Goal: Communication & Community: Share content

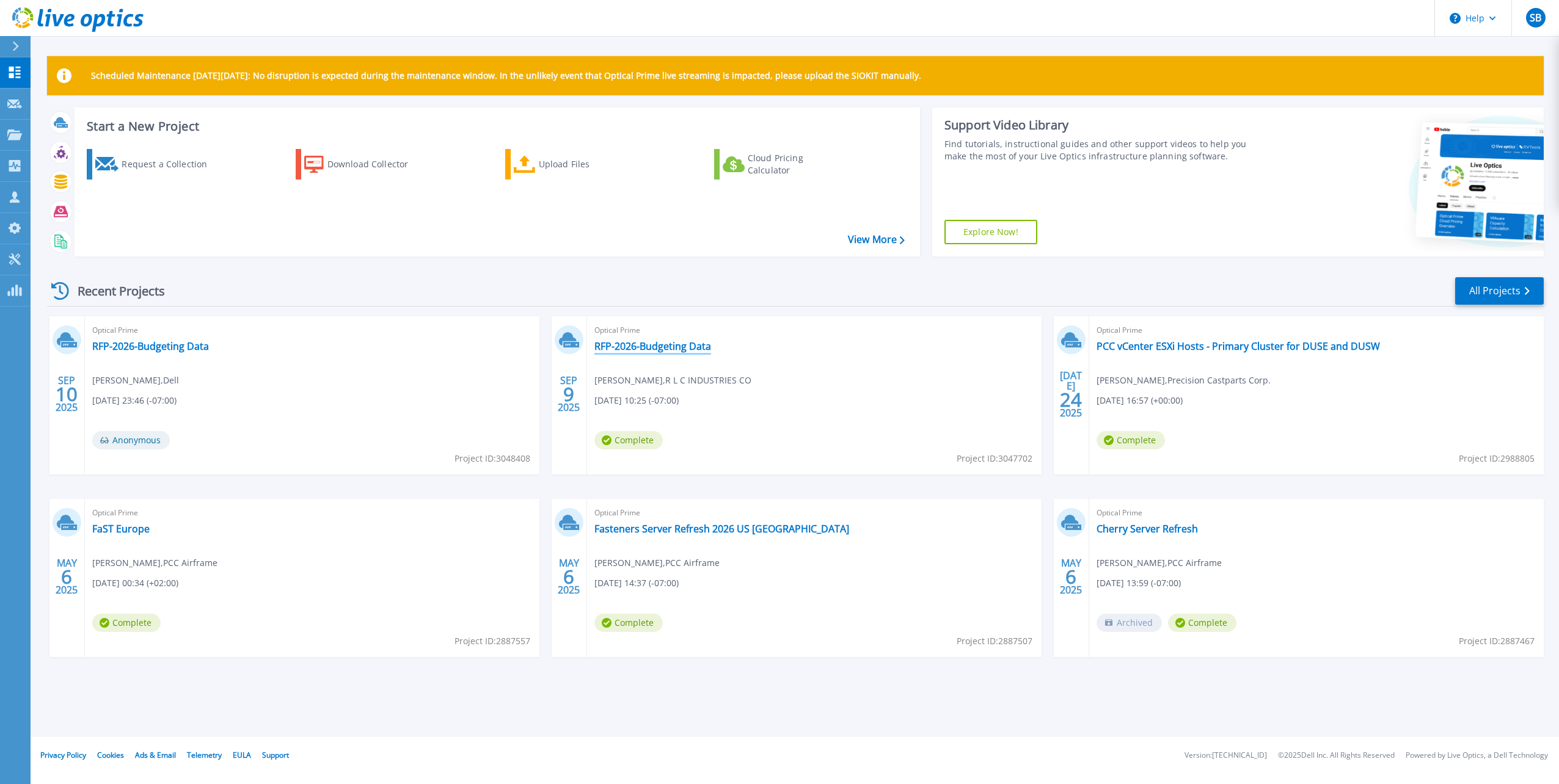
click at [619, 343] on link "RFP-2026-Budgeting Data" at bounding box center [653, 346] width 117 height 12
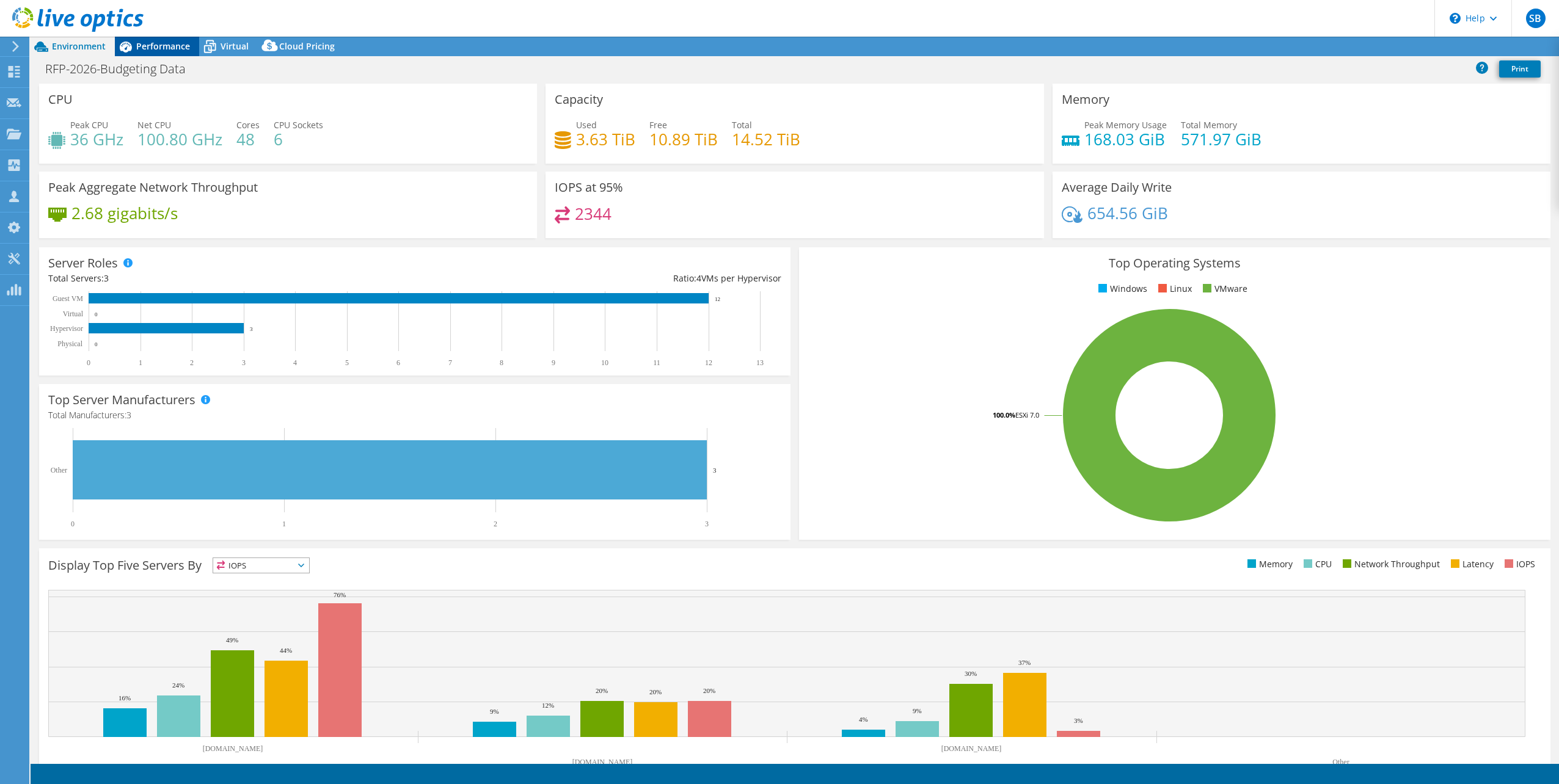
select select "USD"
click at [157, 38] on div "Performance" at bounding box center [157, 46] width 84 height 19
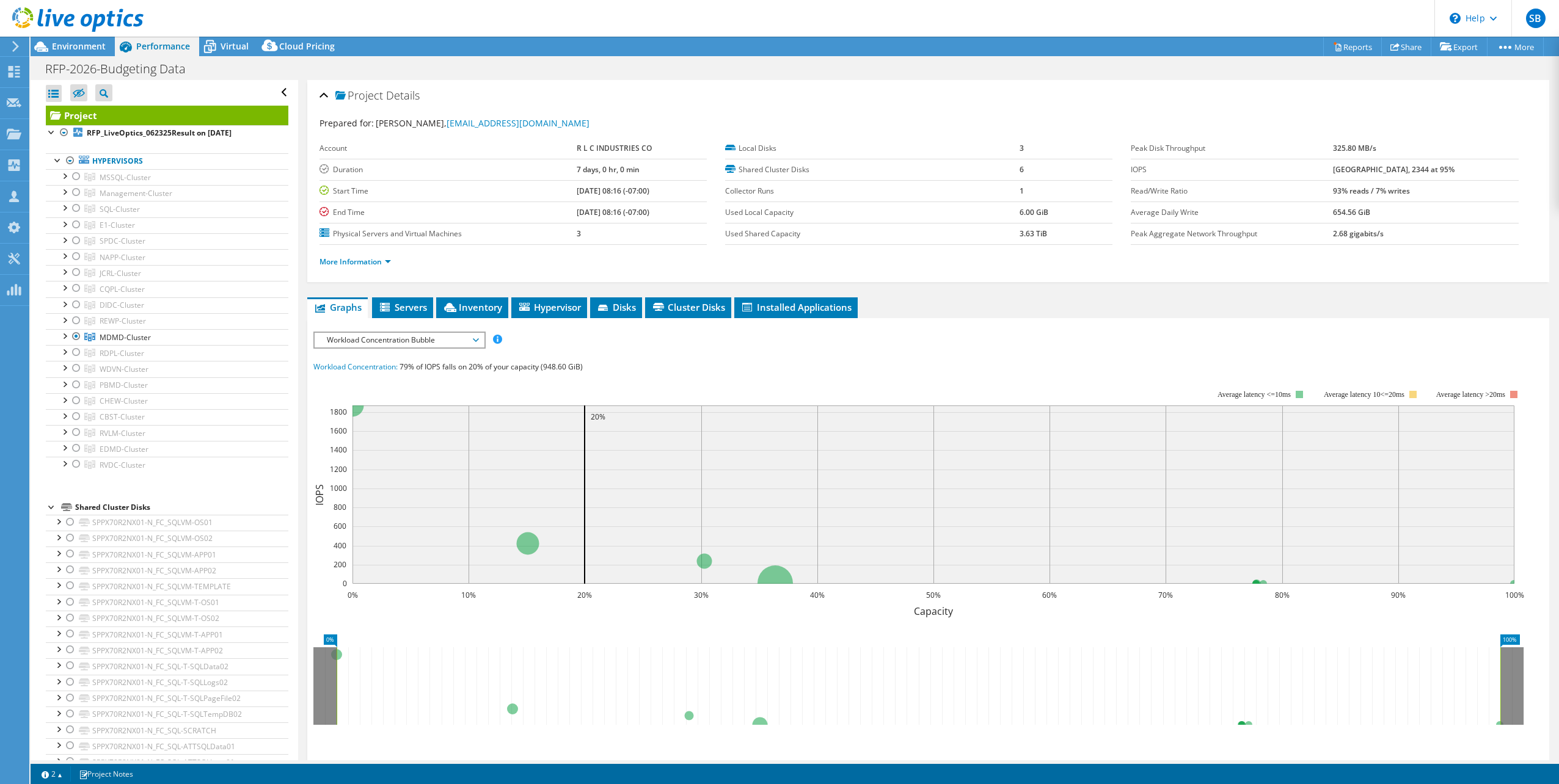
click at [63, 40] on div at bounding box center [72, 20] width 143 height 41
click at [65, 43] on span "Environment" at bounding box center [79, 46] width 54 height 12
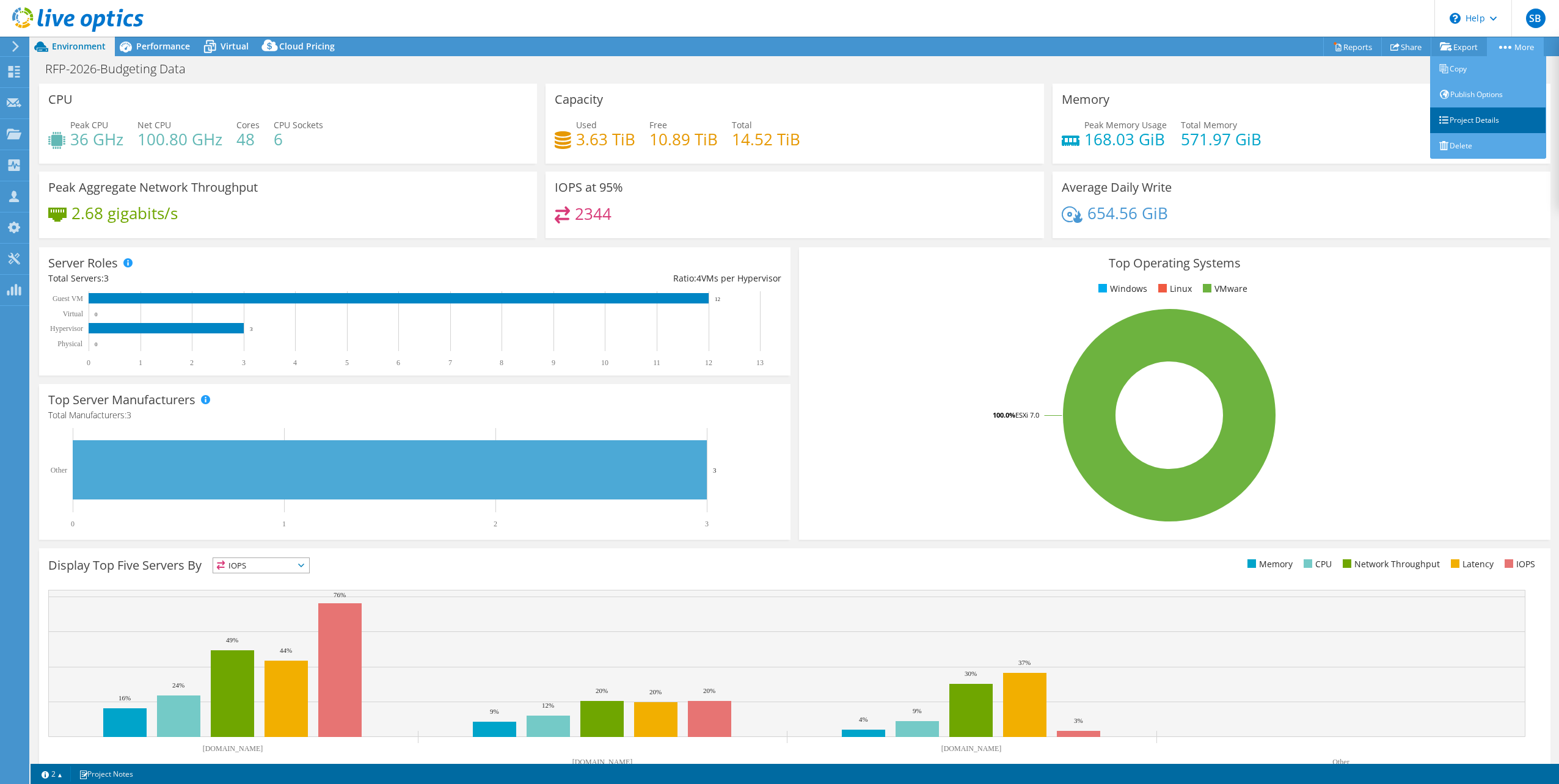
click at [1480, 119] on link "Project Details" at bounding box center [1488, 120] width 116 height 26
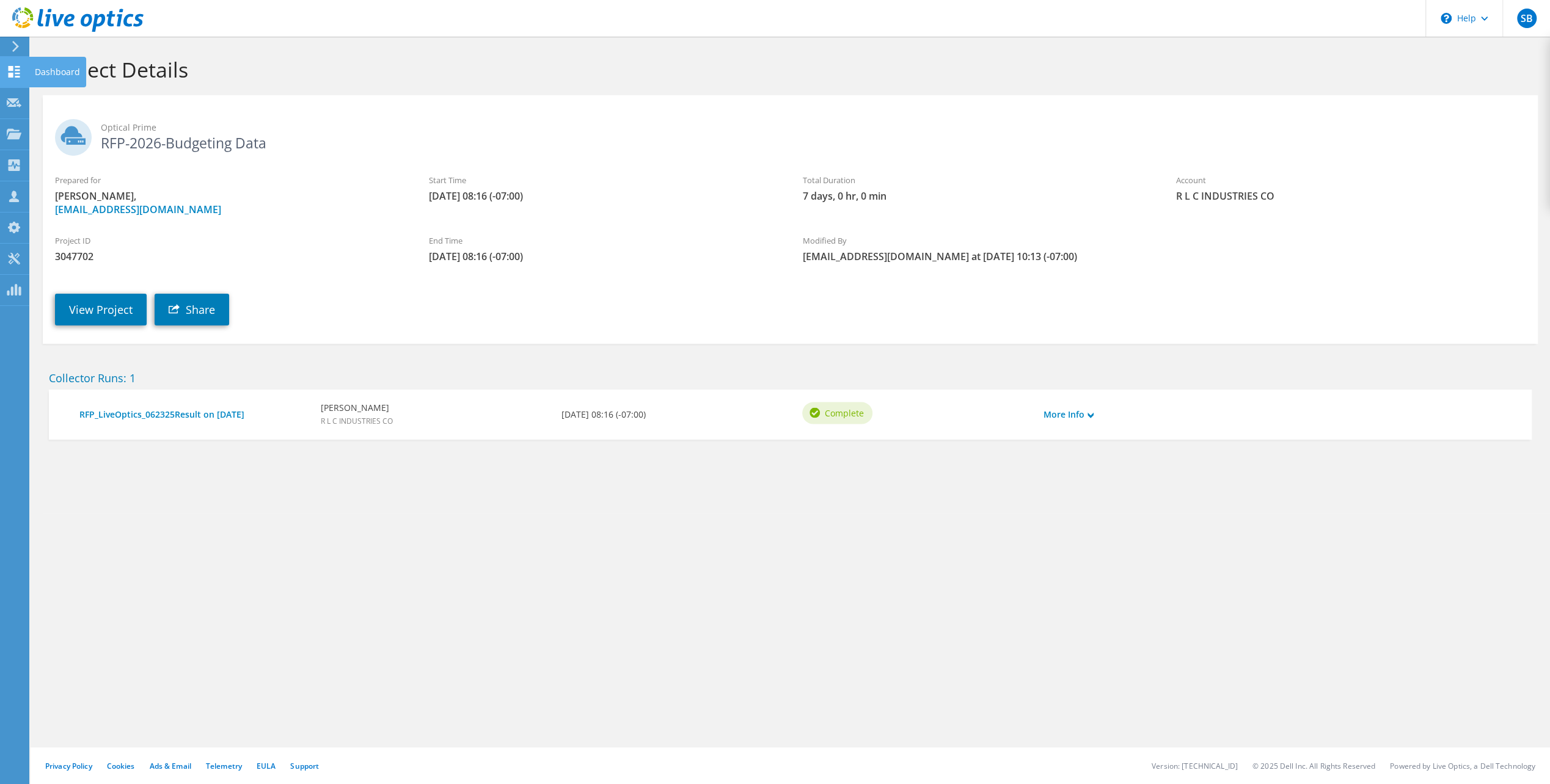
click at [10, 68] on use at bounding box center [14, 72] width 12 height 12
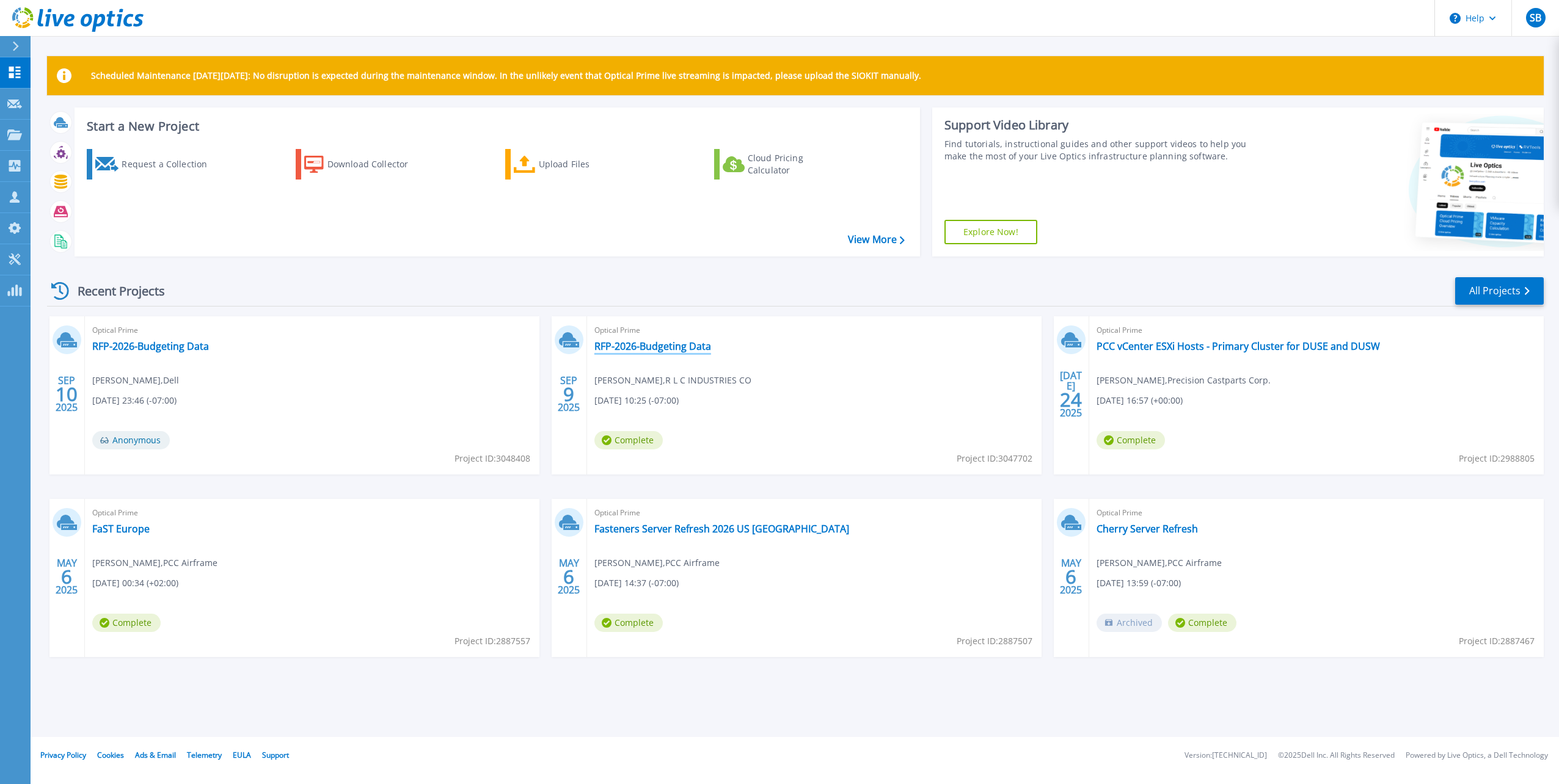
click at [693, 350] on link "RFP-2026-Budgeting Data" at bounding box center [653, 346] width 117 height 12
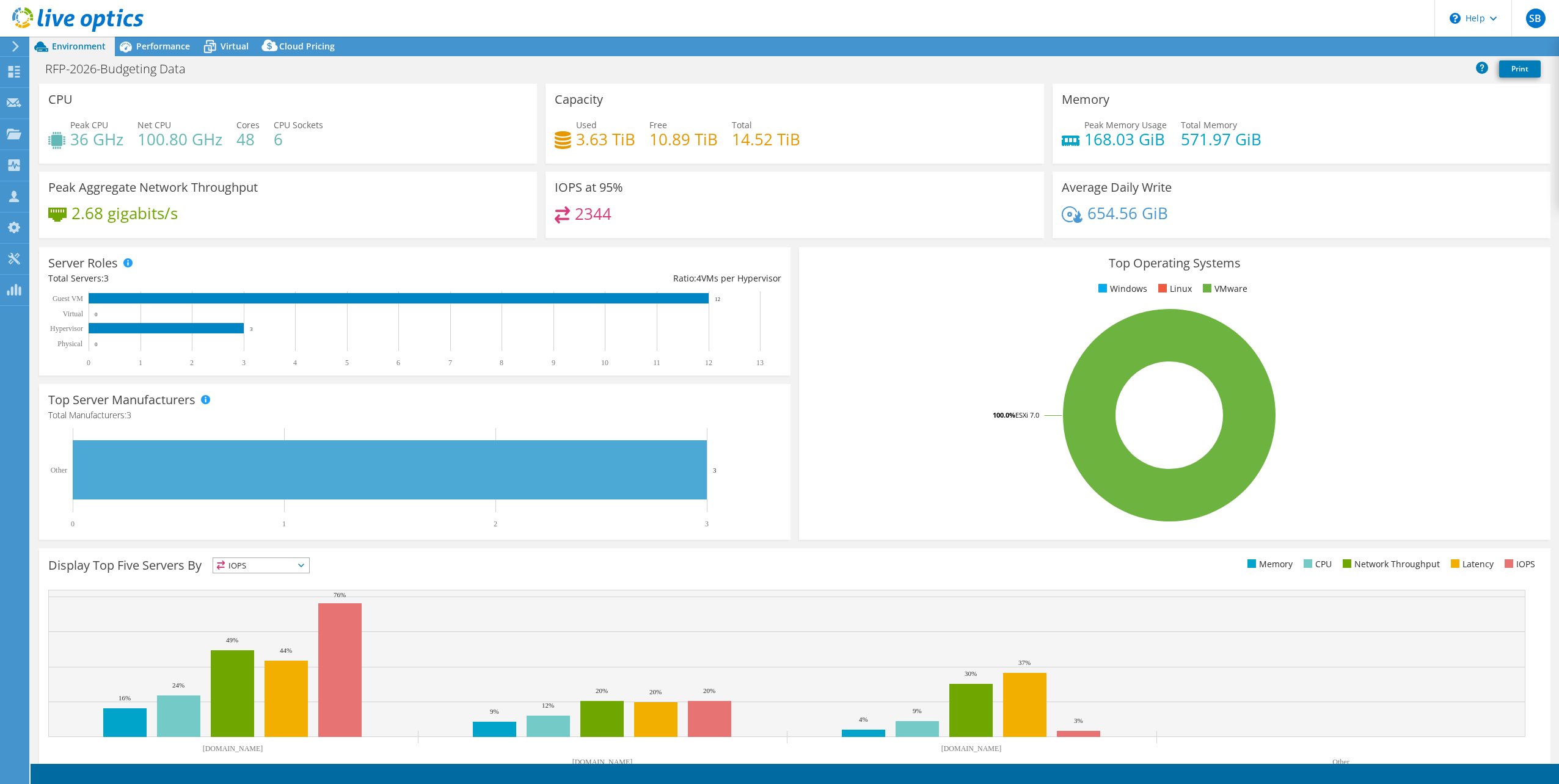
select select "USD"
click at [1404, 47] on link "Share" at bounding box center [1407, 47] width 50 height 19
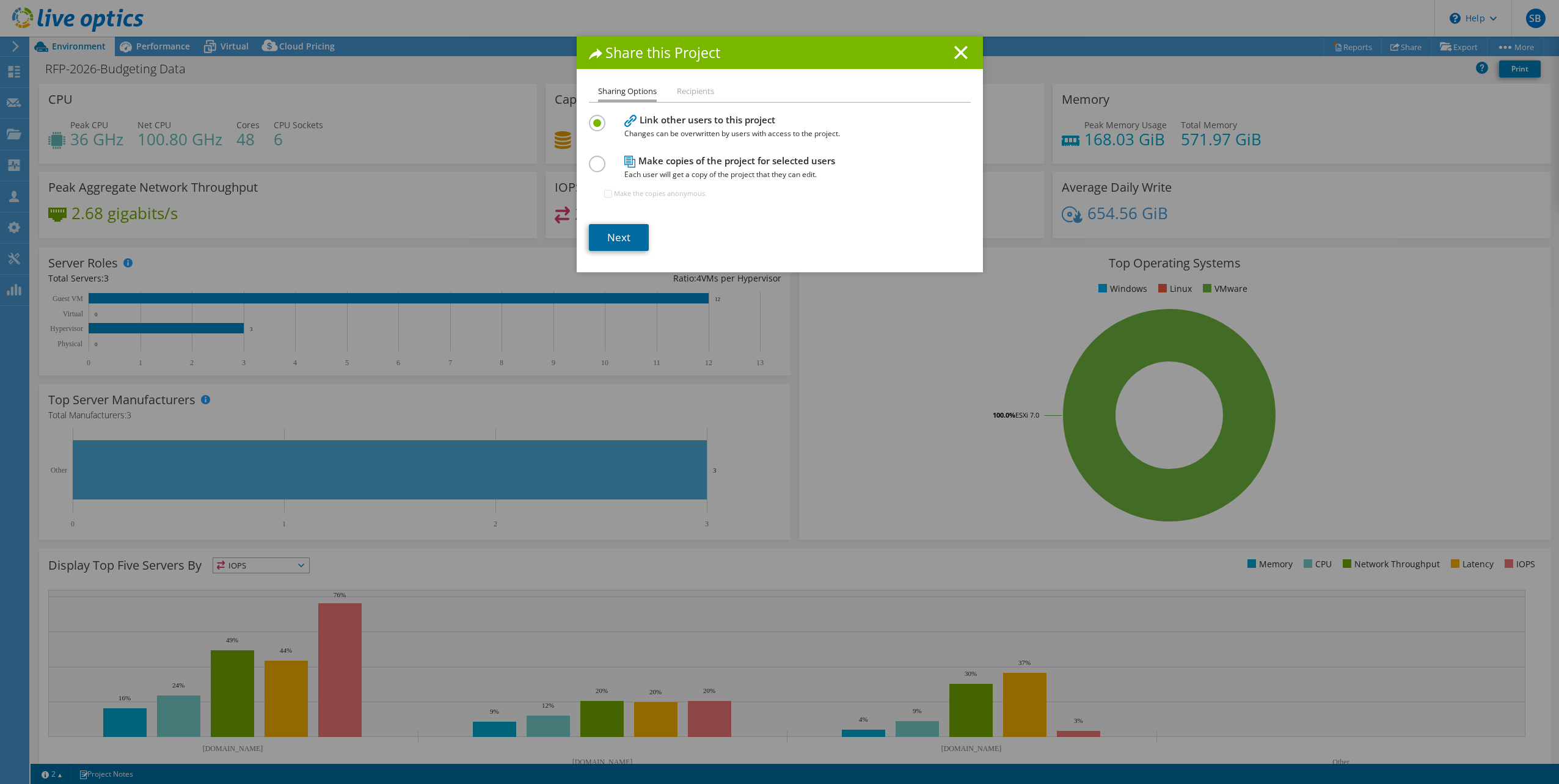
click at [611, 240] on link "Next" at bounding box center [619, 237] width 60 height 27
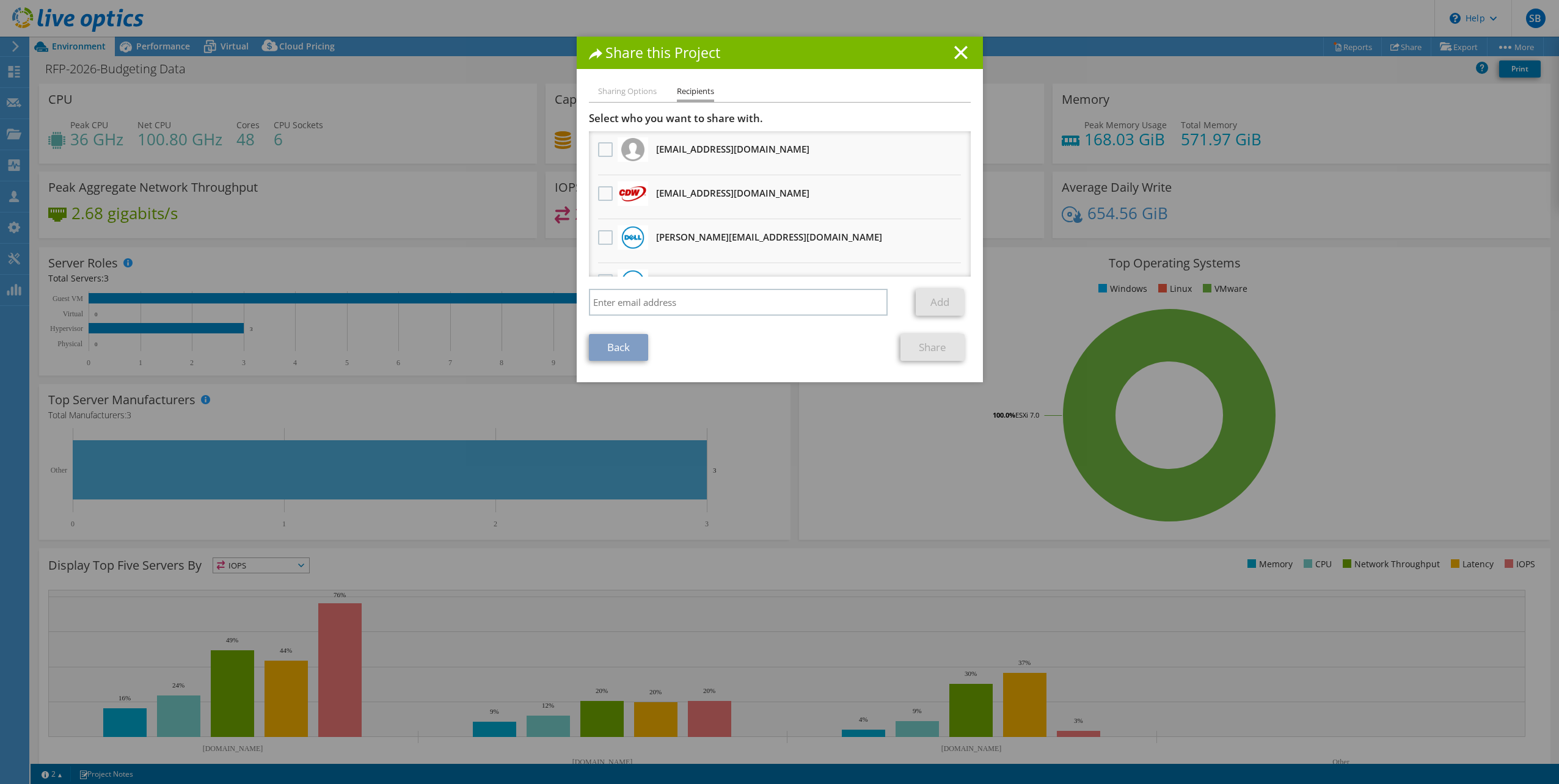
scroll to position [62, 0]
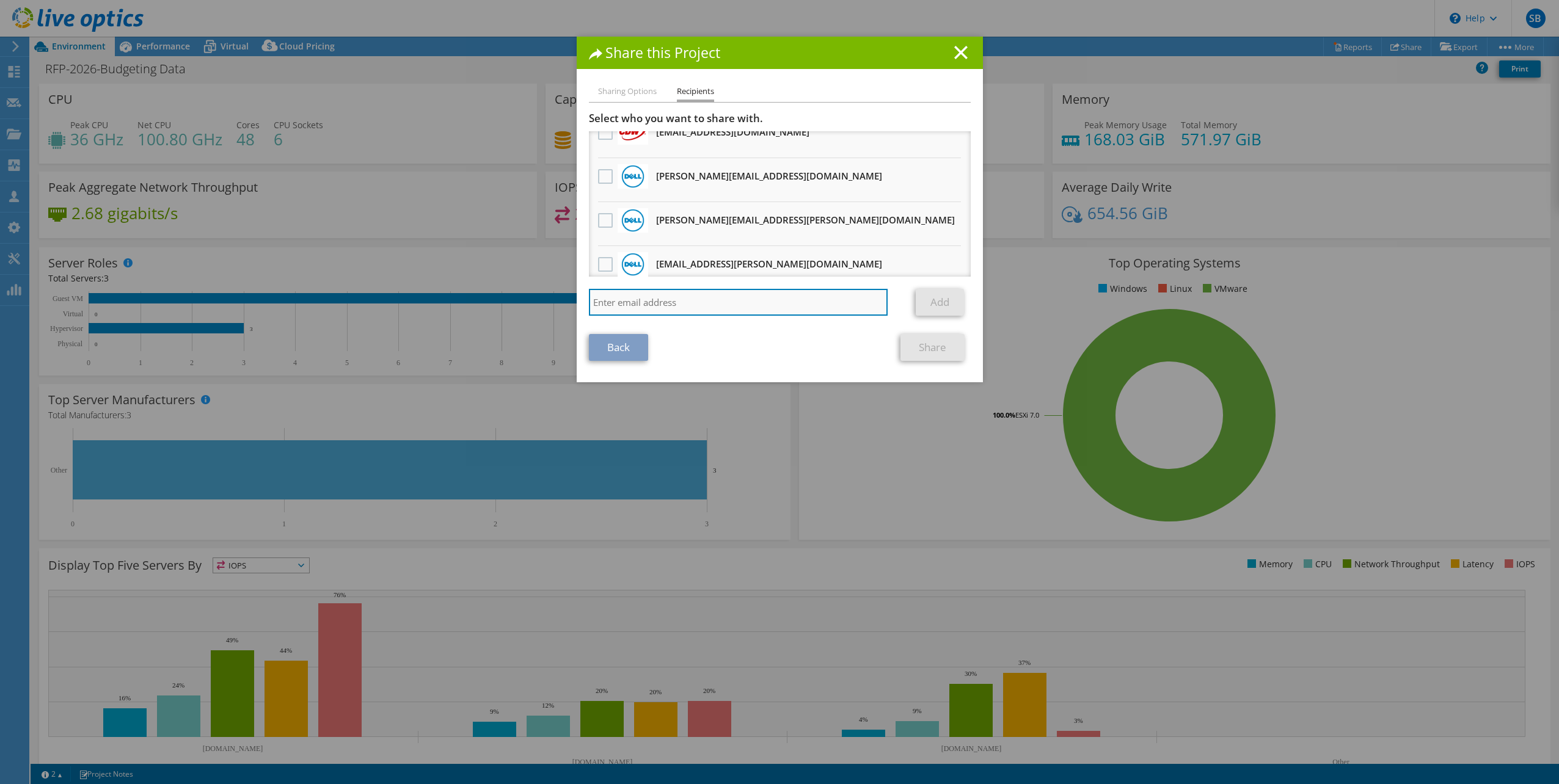
click at [620, 304] on input "search" at bounding box center [739, 302] width 299 height 27
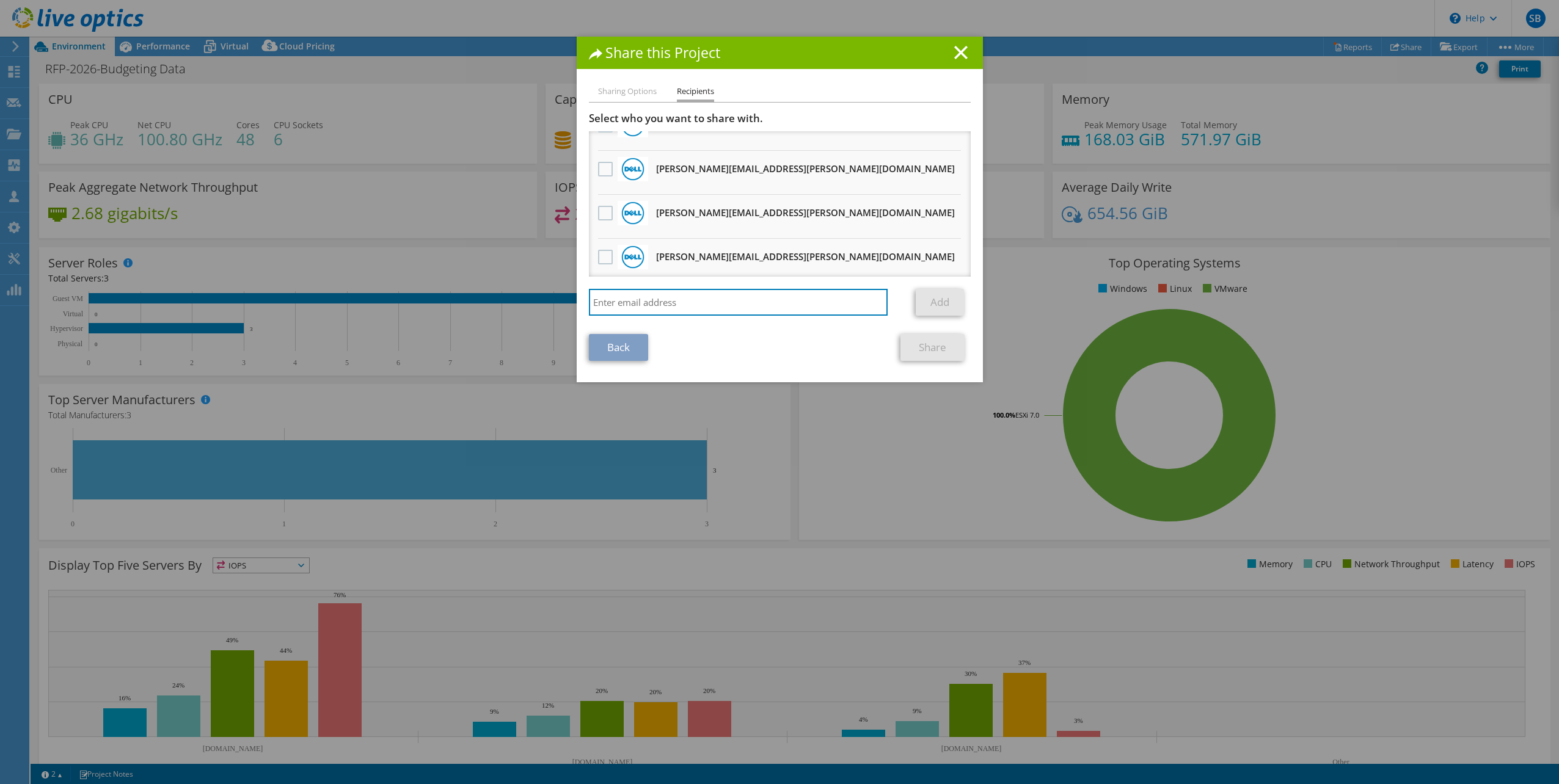
scroll to position [0, 0]
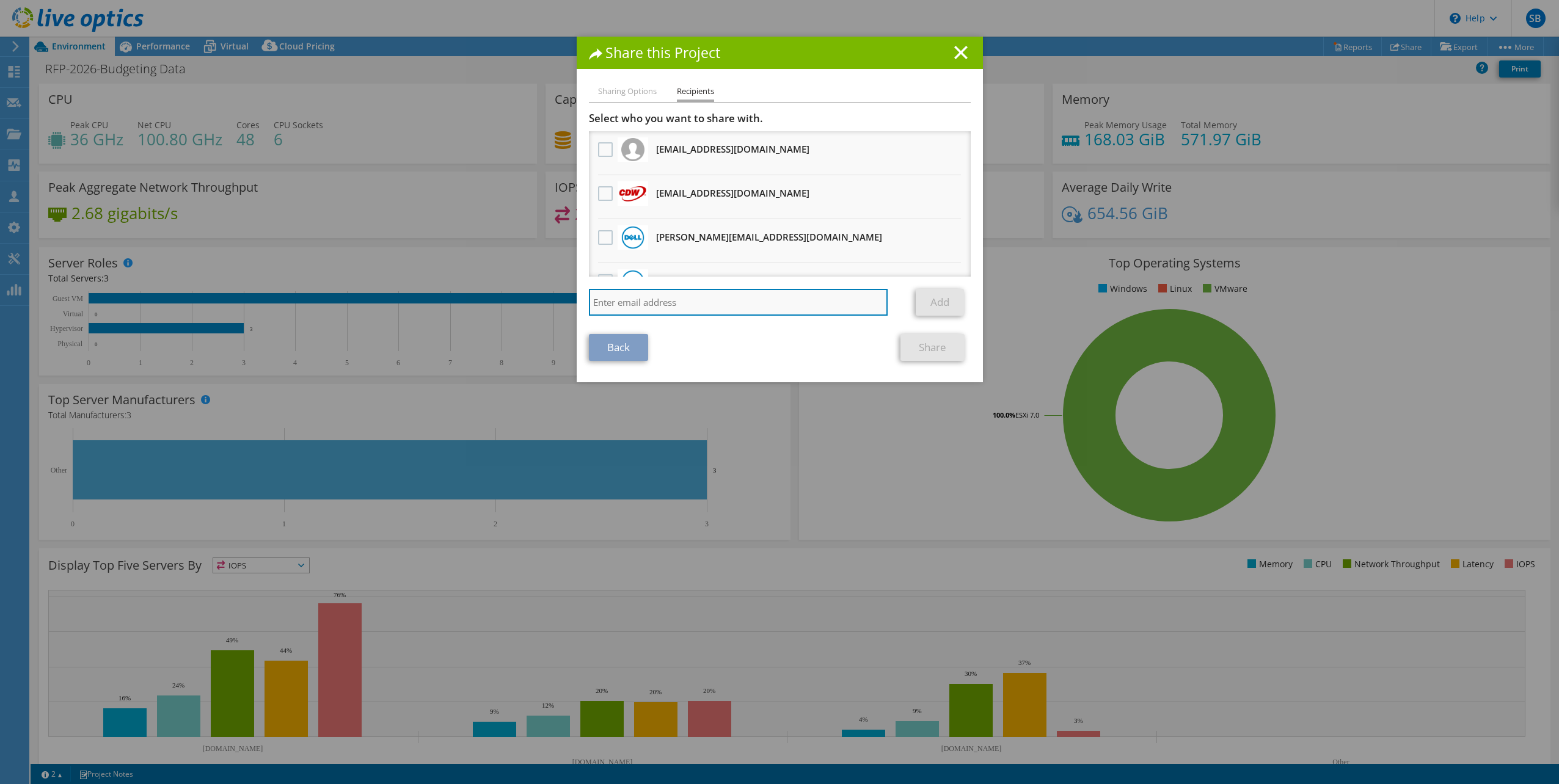
click at [622, 302] on input "search" at bounding box center [739, 302] width 299 height 27
type input "markbra@cdw.com"
click at [925, 299] on link "Add" at bounding box center [940, 302] width 49 height 27
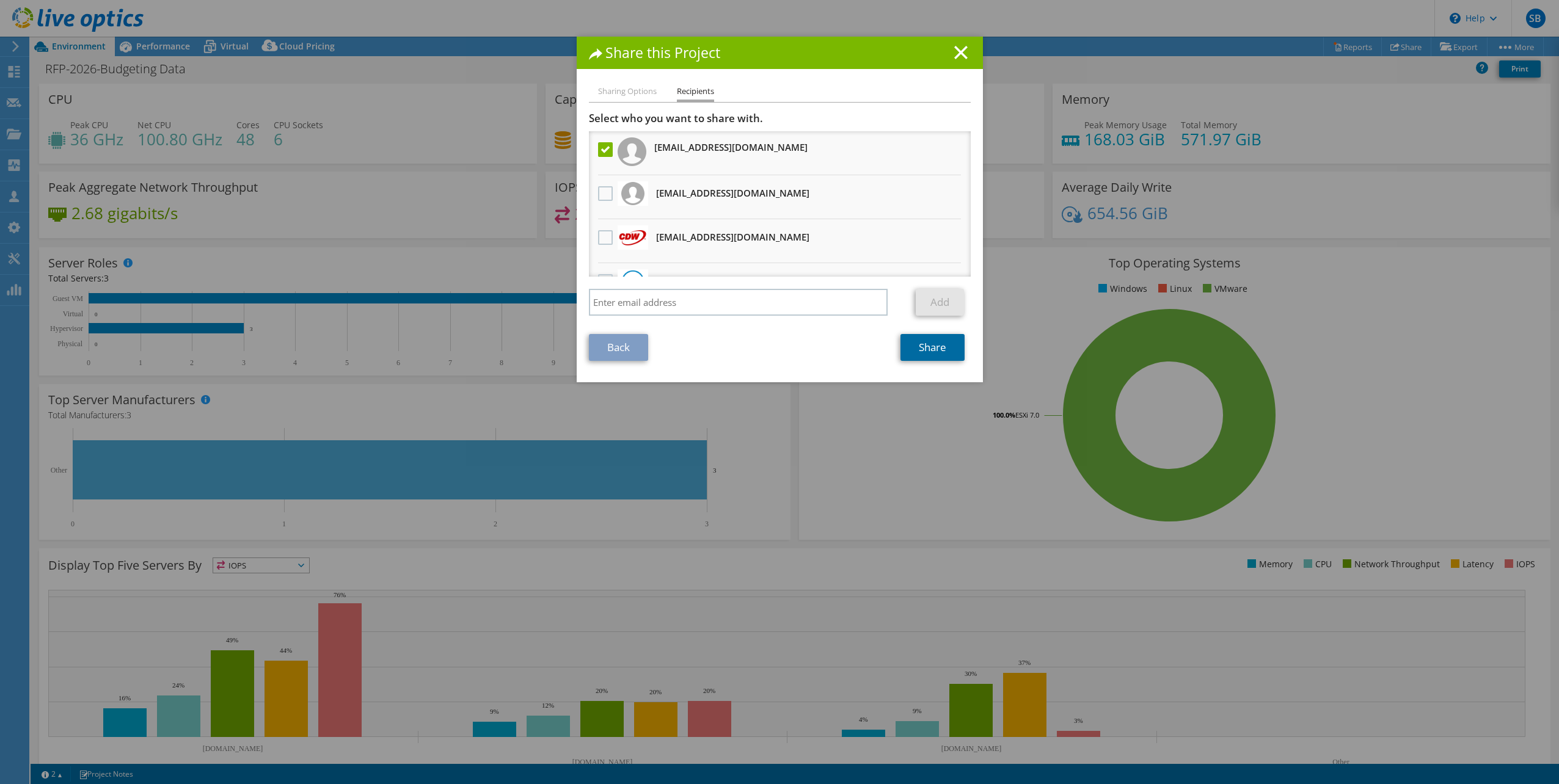
click at [938, 347] on link "Share" at bounding box center [933, 347] width 64 height 27
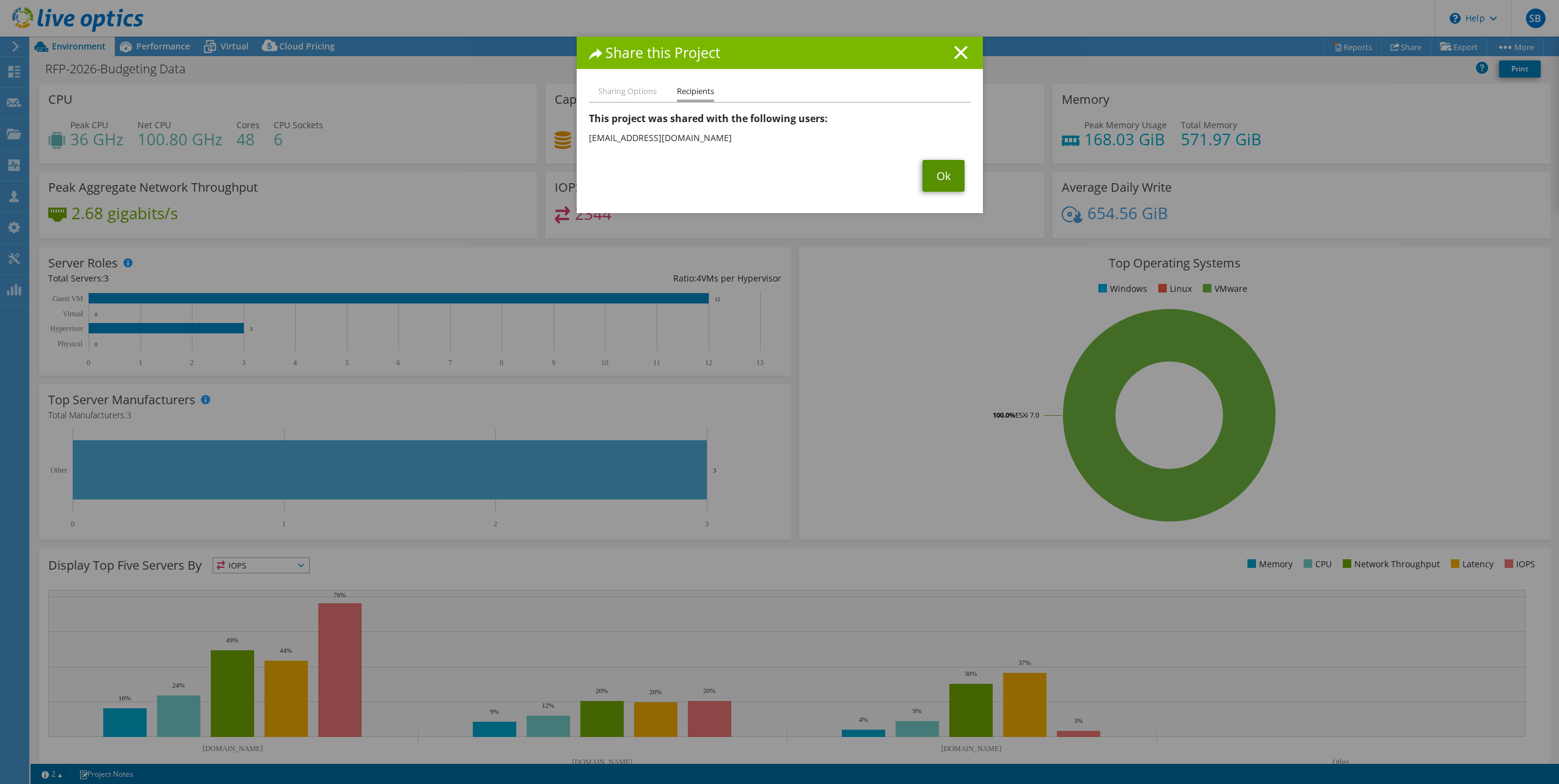
click at [941, 172] on link "Ok" at bounding box center [944, 175] width 42 height 32
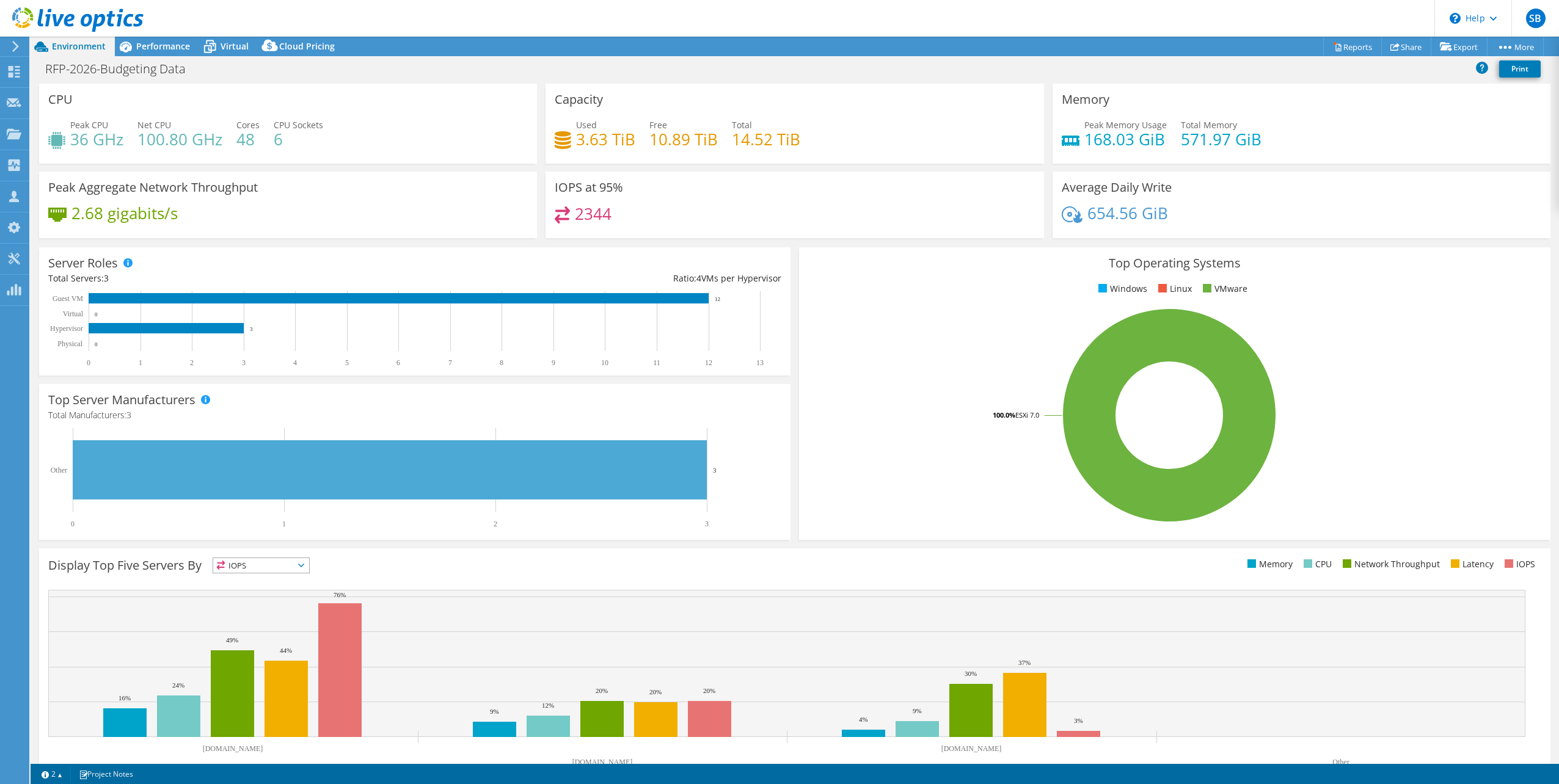
drag, startPoint x: 1378, startPoint y: 224, endPoint x: 1385, endPoint y: 216, distance: 10.6
click at [1378, 226] on div "654.56 GiB" at bounding box center [1302, 219] width 479 height 26
click at [1399, 46] on link "Share" at bounding box center [1407, 47] width 50 height 19
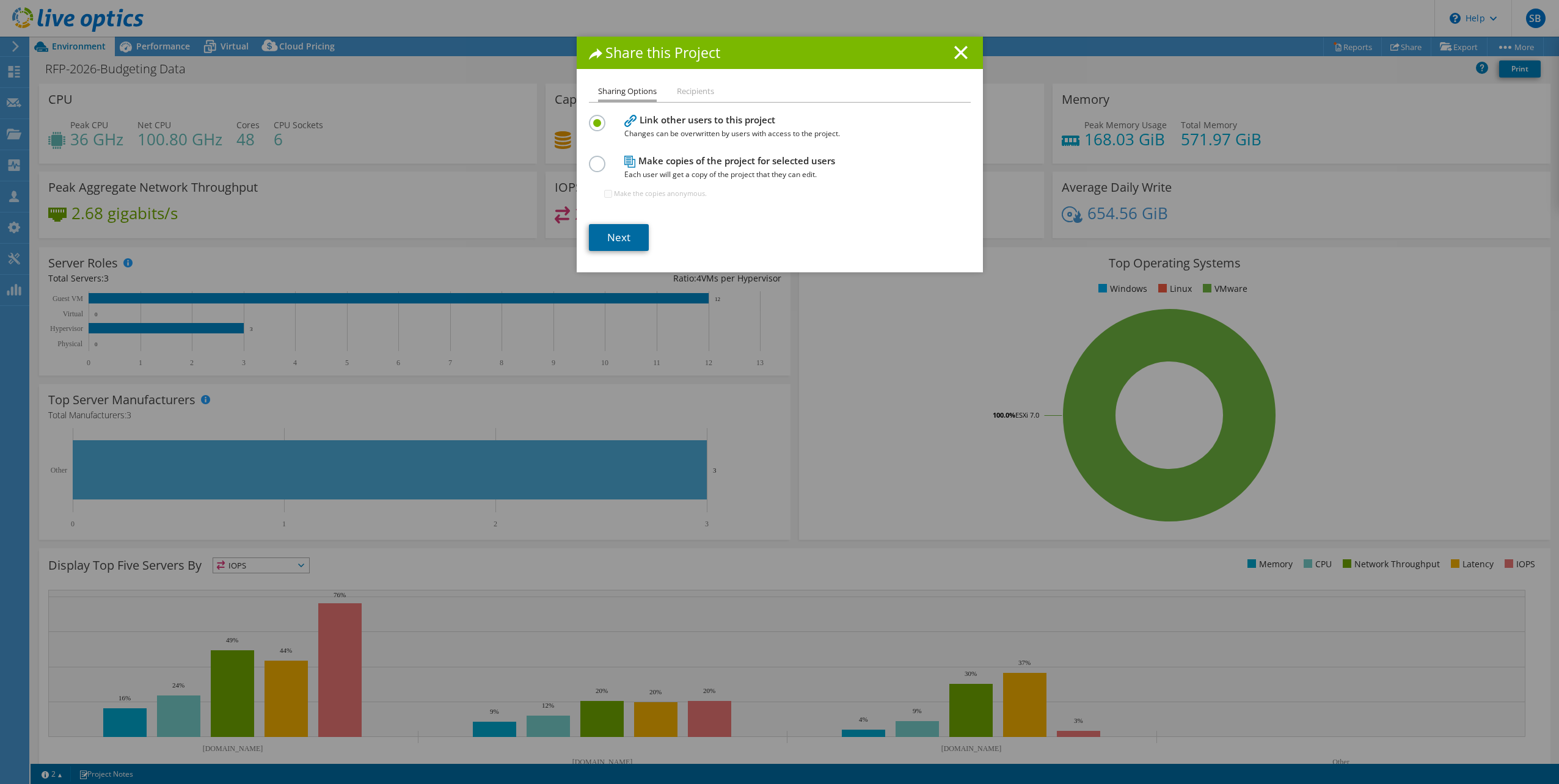
click at [616, 234] on link "Next" at bounding box center [619, 237] width 60 height 27
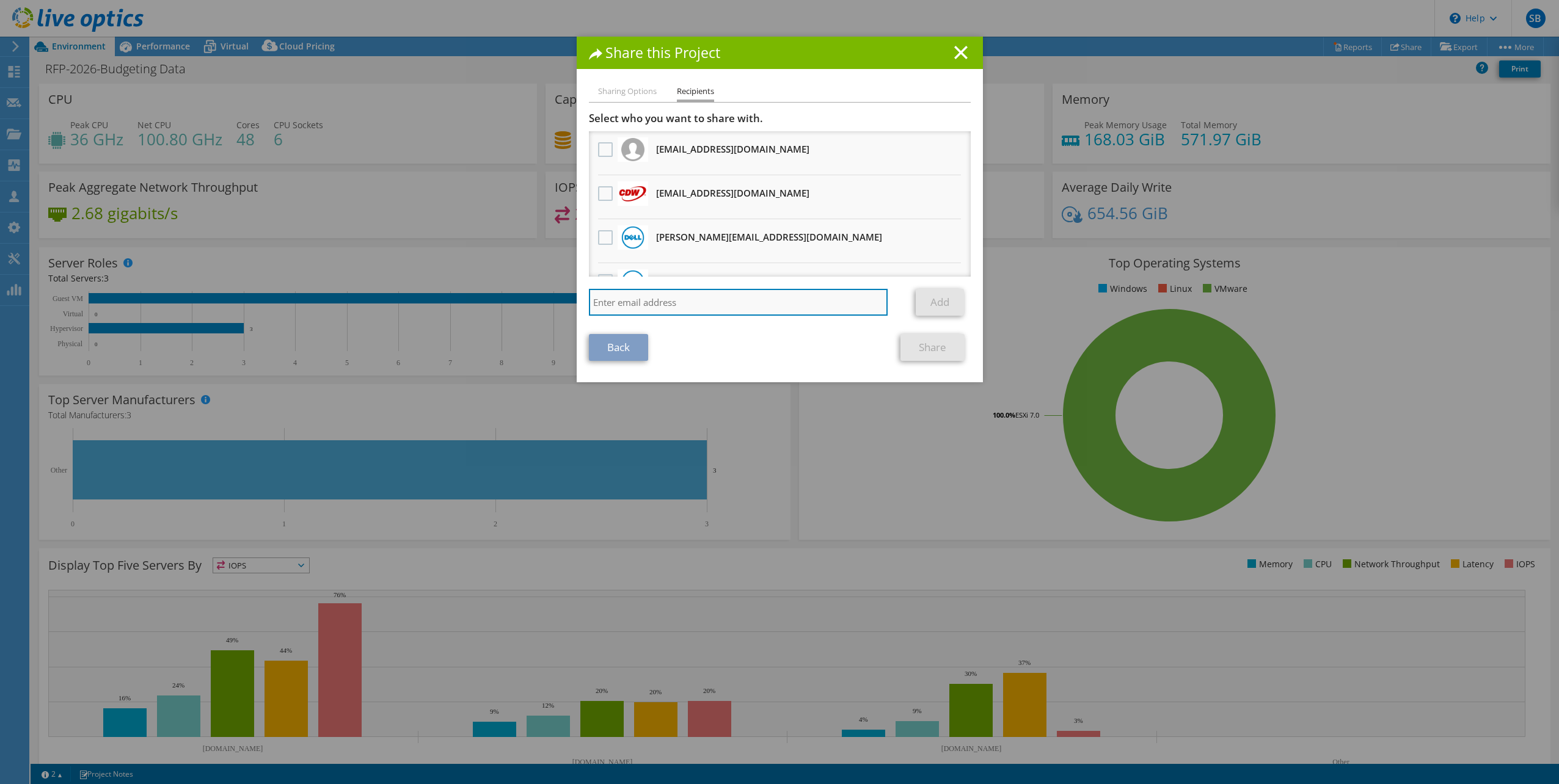
click at [622, 304] on input "search" at bounding box center [739, 302] width 299 height 27
paste input "vxrail_papi_client@liveoptics.com"
type input "vxrail_papi_client@liveoptics.com"
click at [940, 302] on link "Add" at bounding box center [940, 302] width 49 height 27
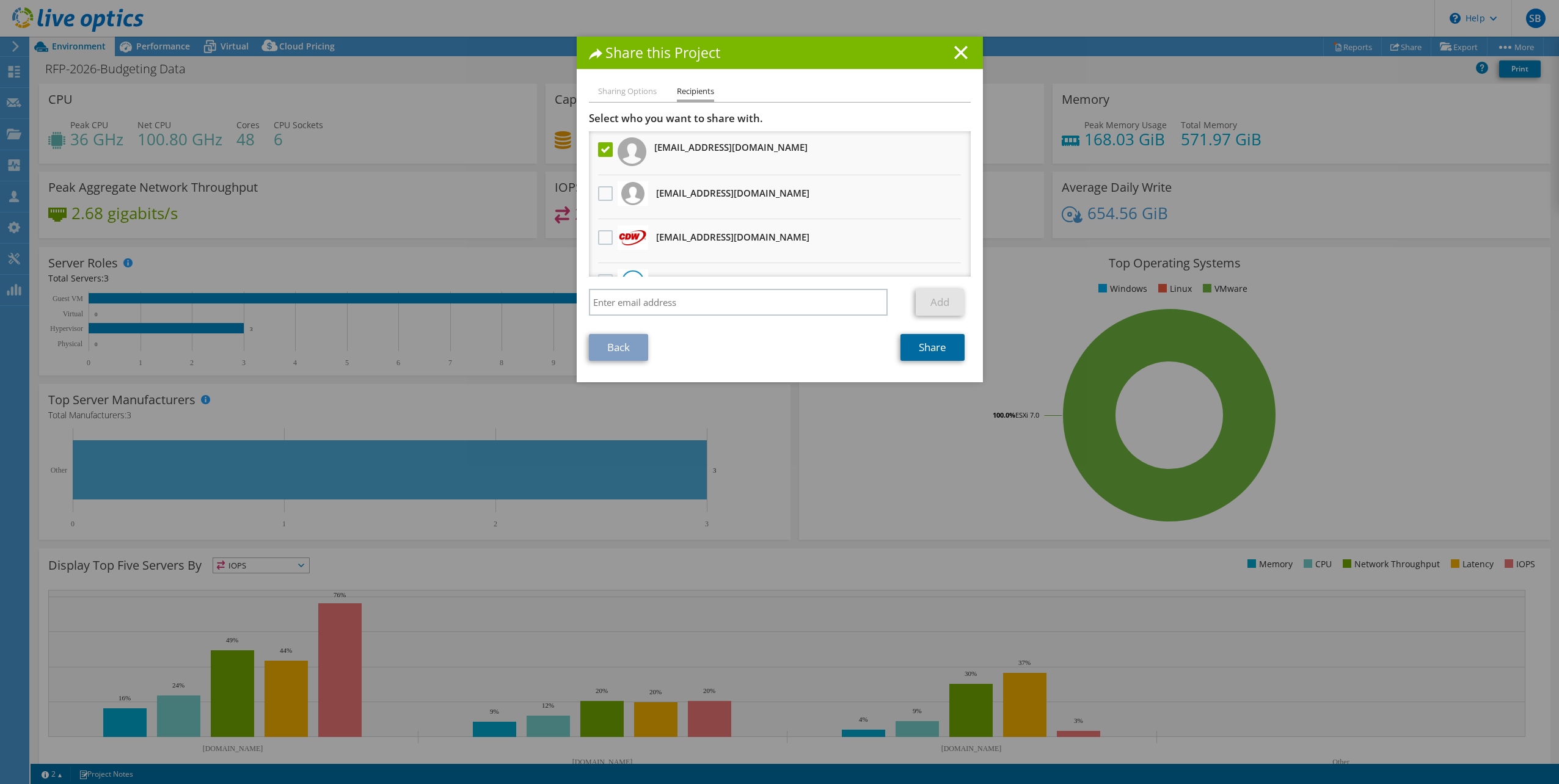
click at [920, 353] on link "Share" at bounding box center [933, 347] width 64 height 27
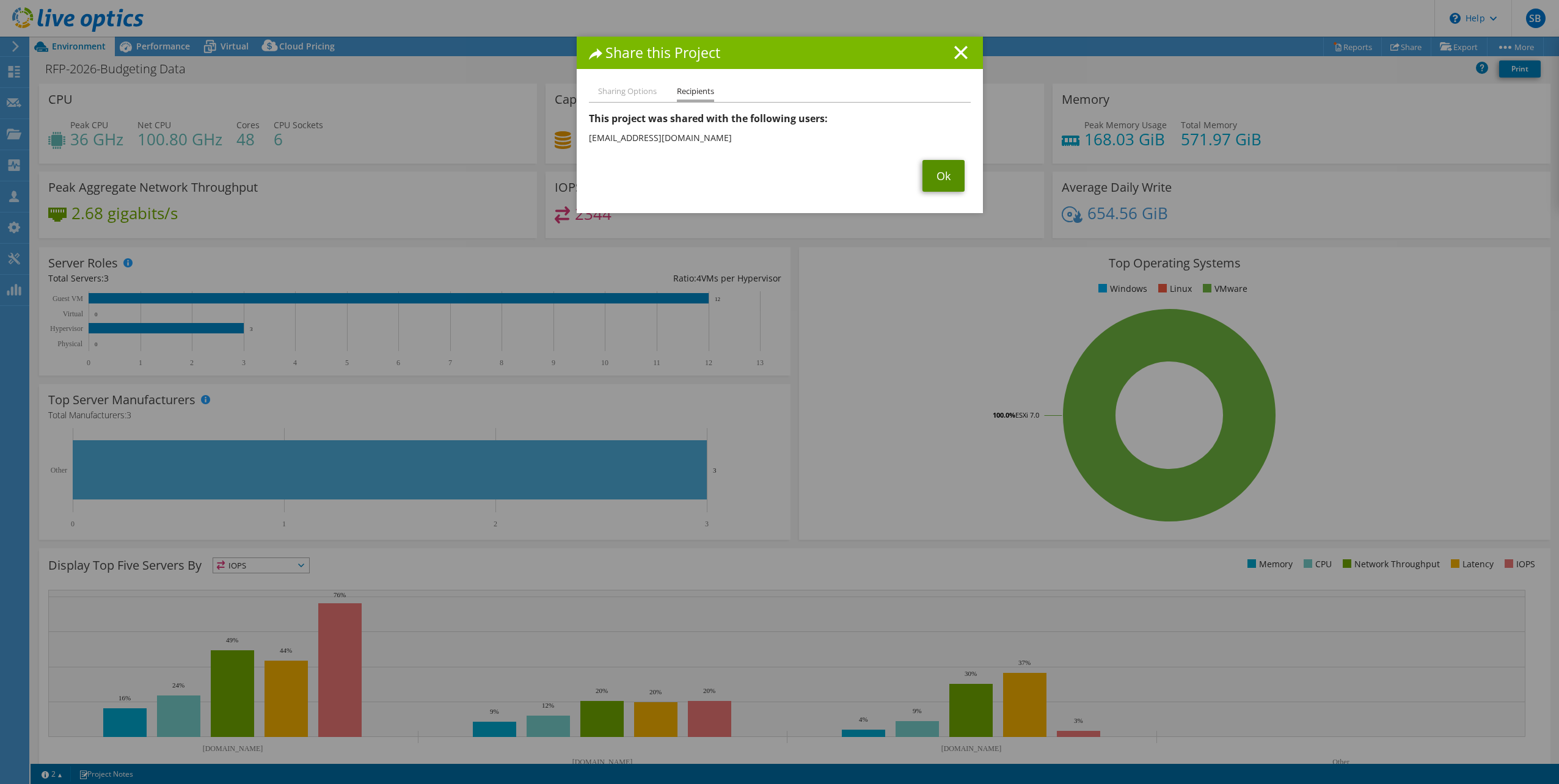
click at [944, 171] on link "Ok" at bounding box center [944, 175] width 42 height 32
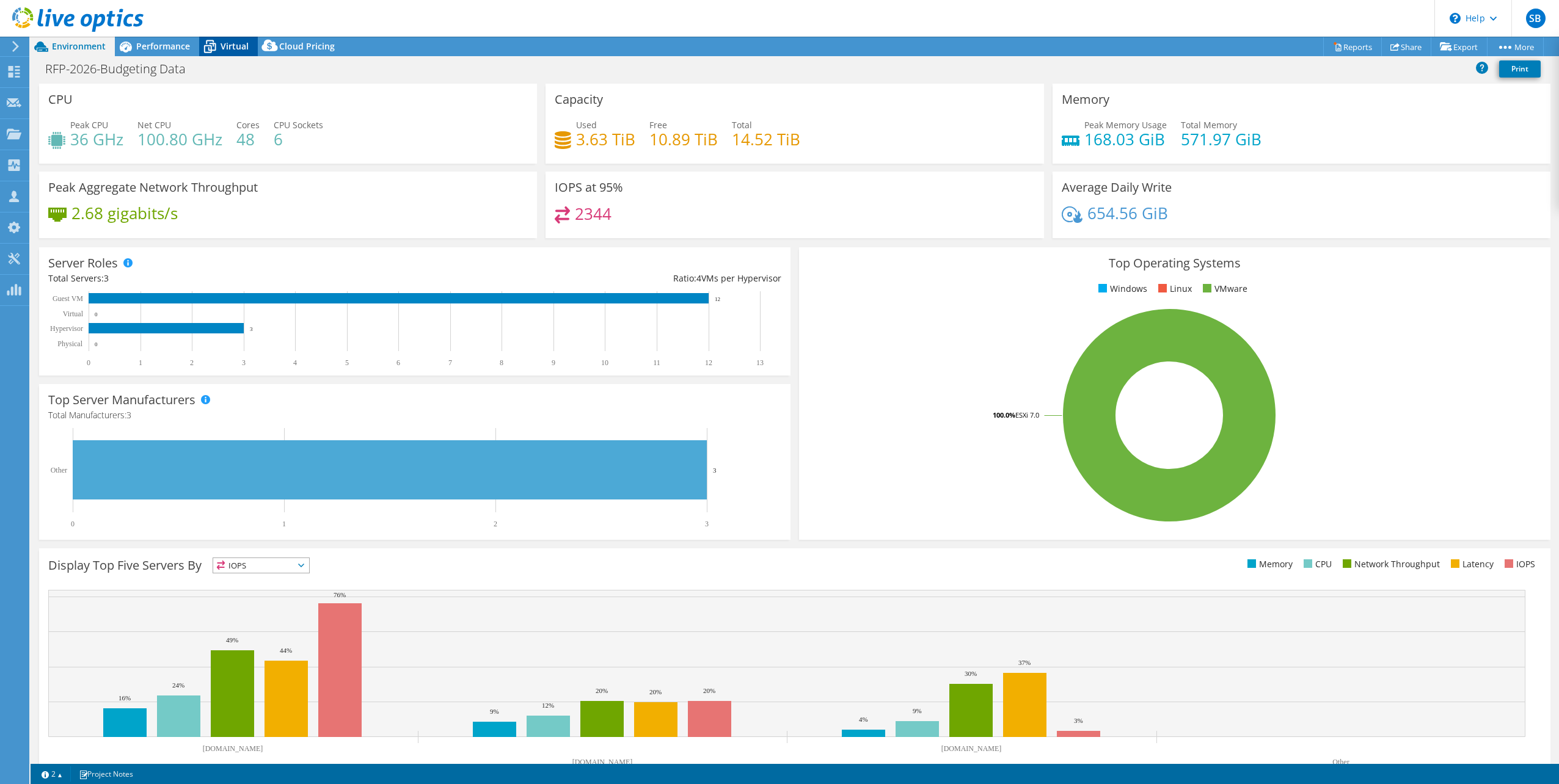
click at [221, 43] on span "Virtual" at bounding box center [234, 46] width 28 height 12
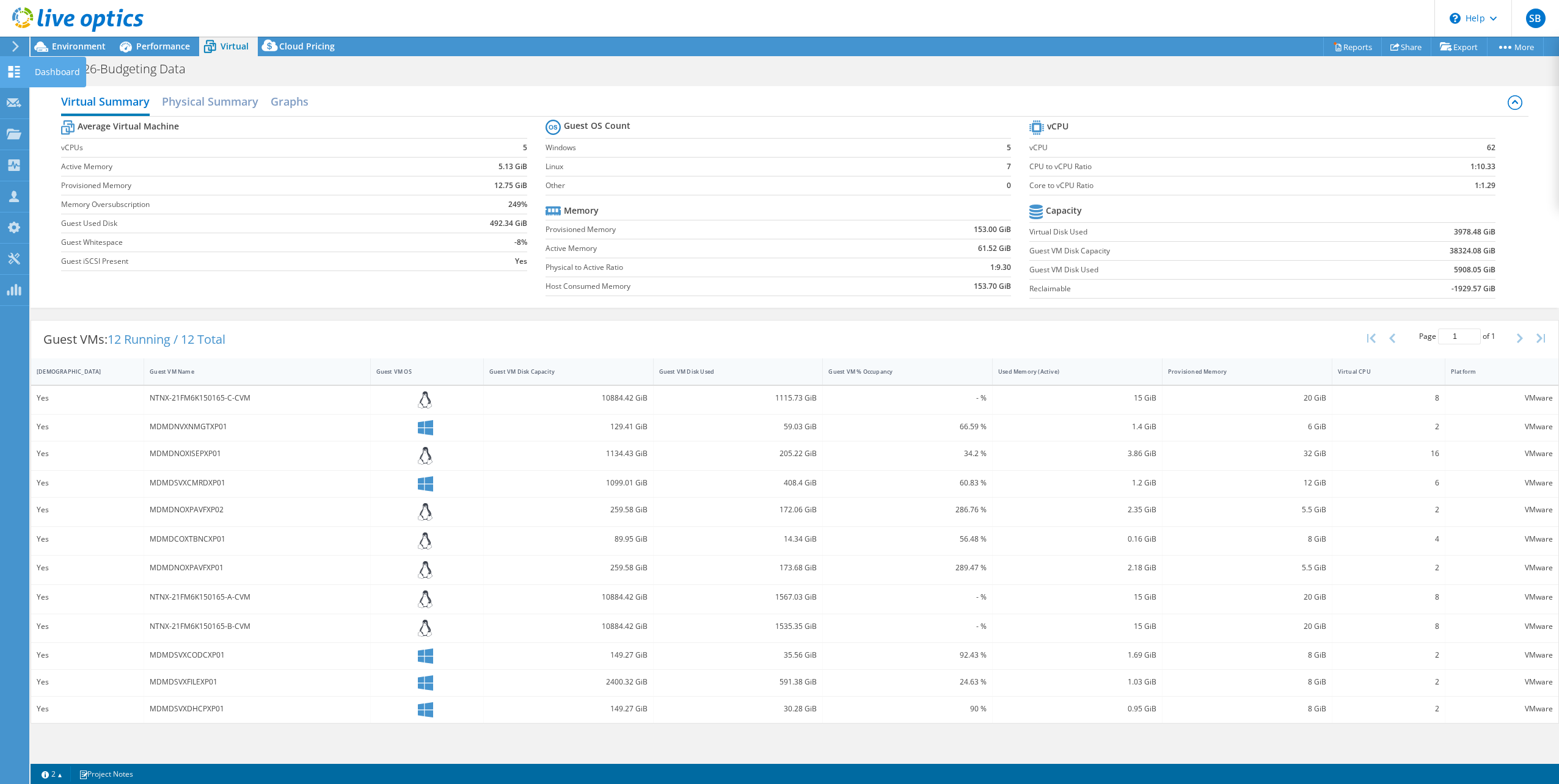
click at [15, 68] on icon at bounding box center [14, 72] width 15 height 12
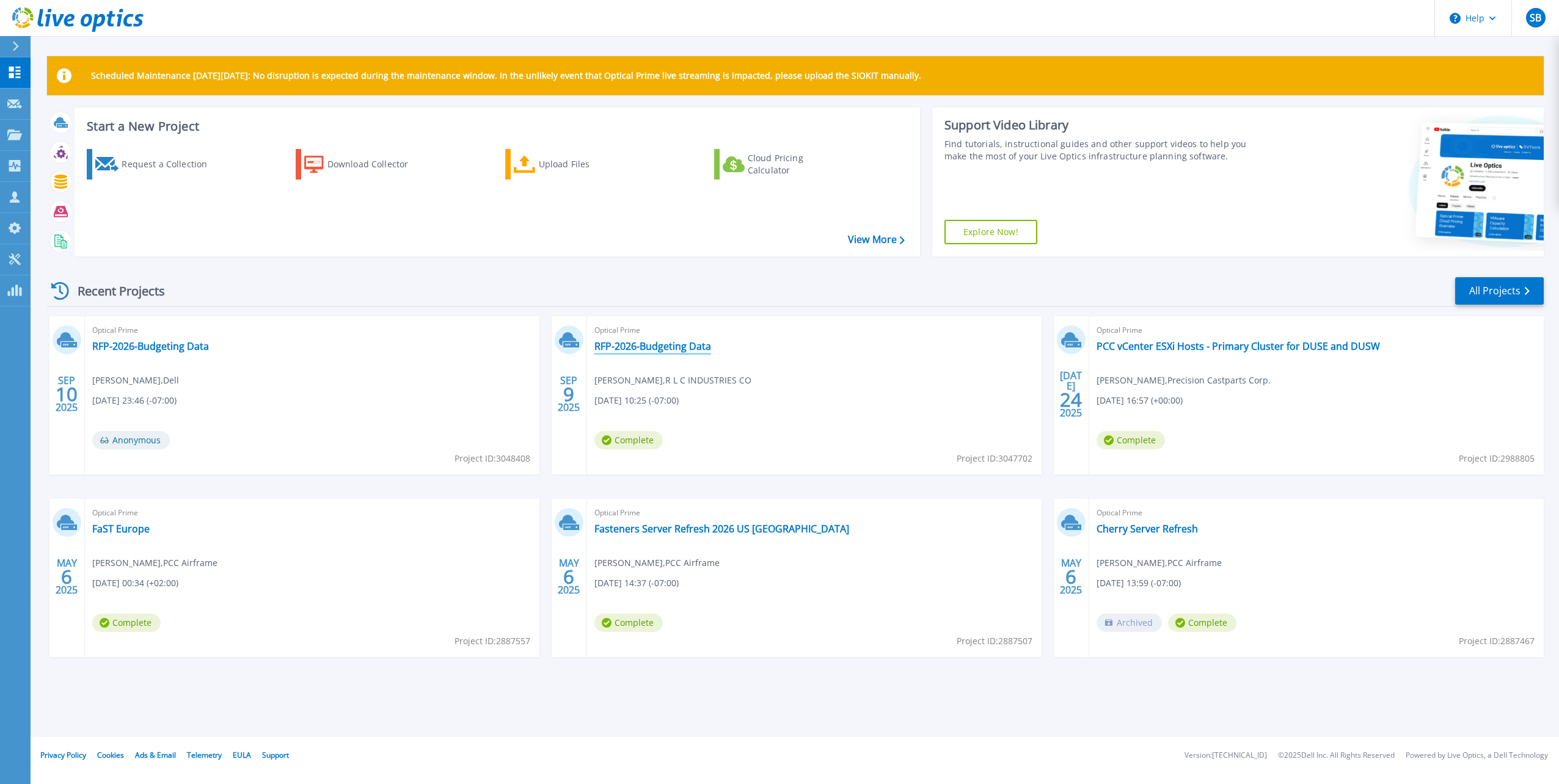
click at [664, 344] on link "RFP-2026-Budgeting Data" at bounding box center [653, 346] width 117 height 12
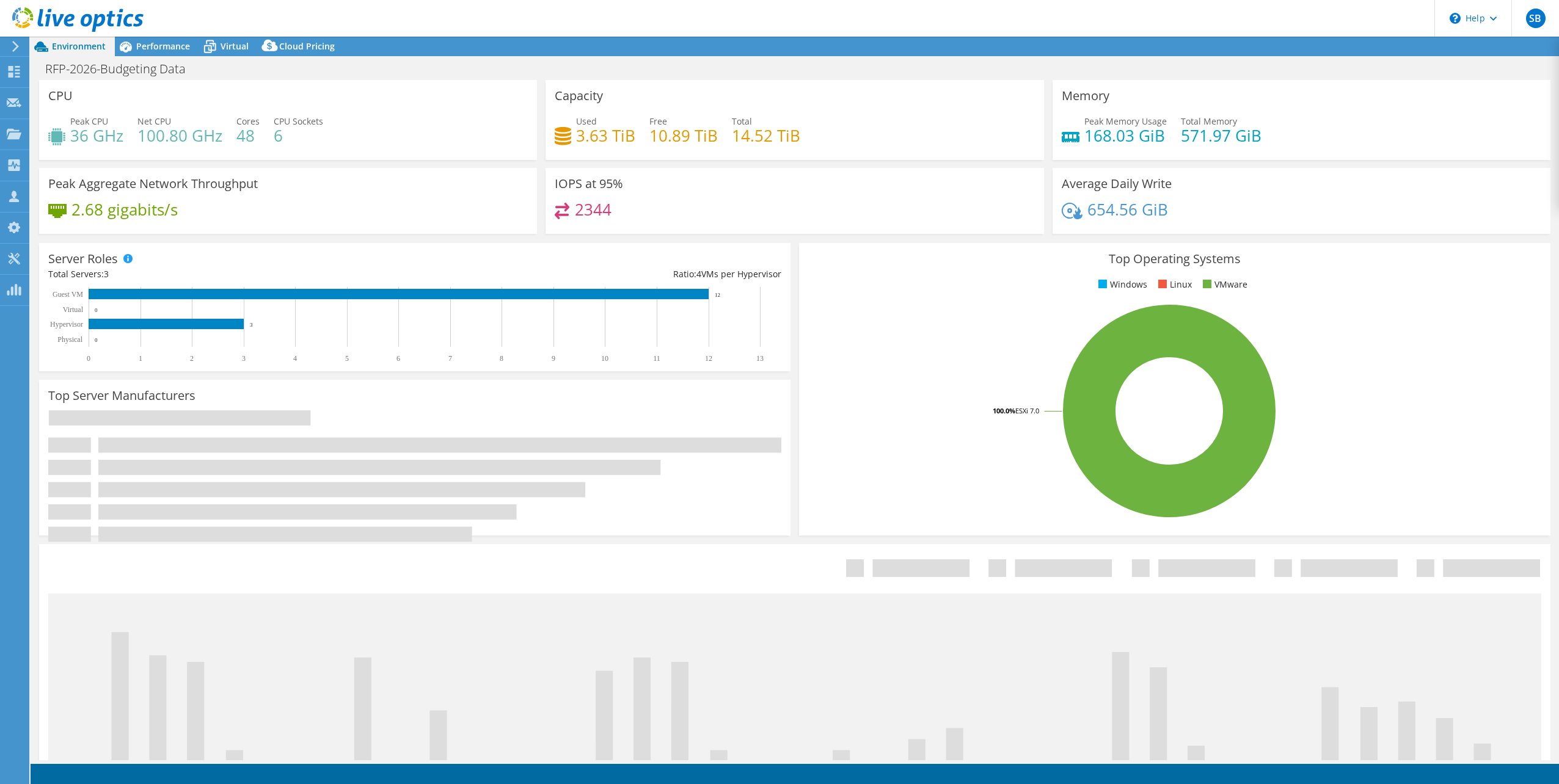
select select "USD"
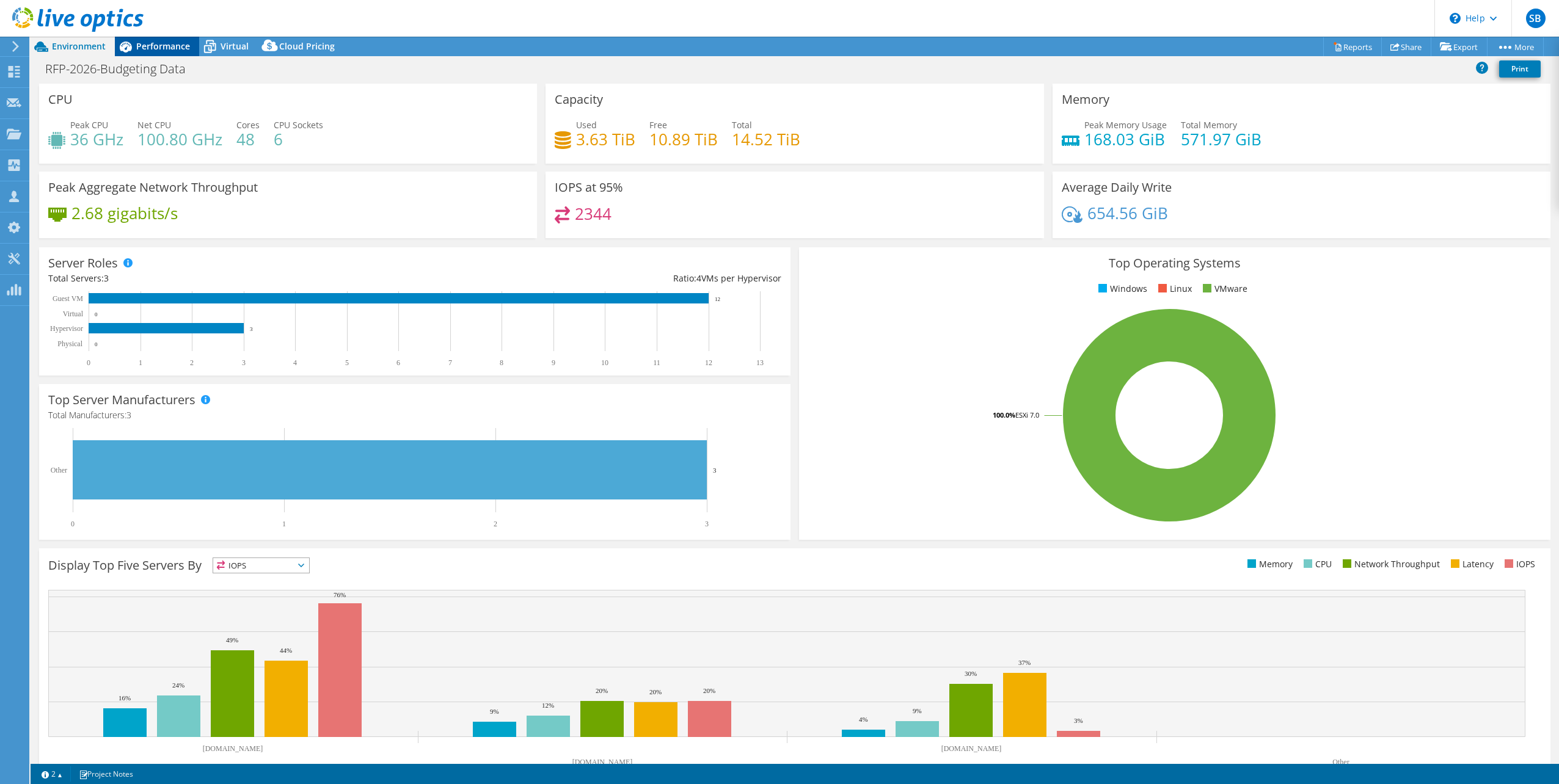
click at [159, 40] on span "Performance" at bounding box center [163, 46] width 54 height 12
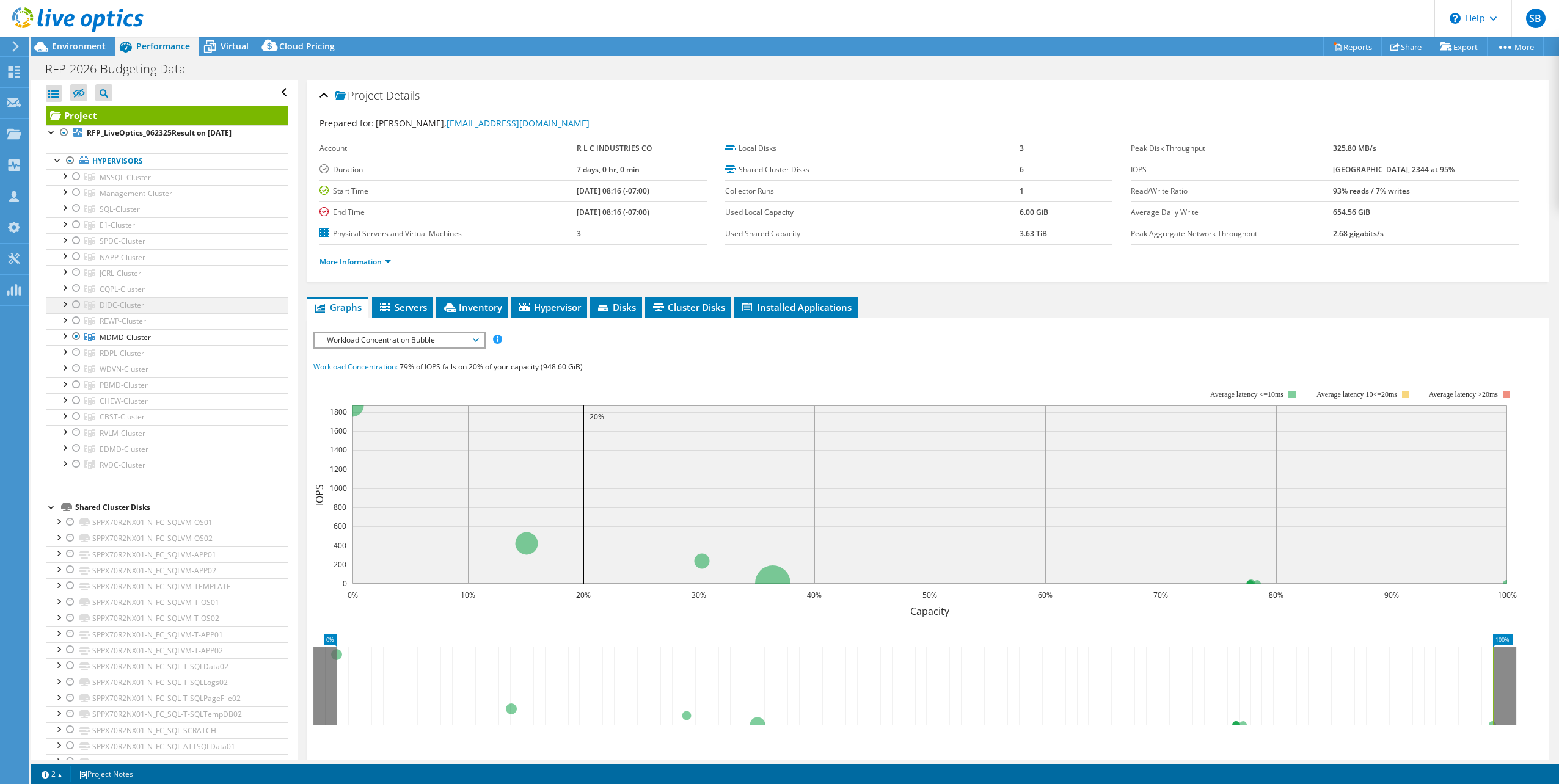
click at [76, 302] on div at bounding box center [76, 305] width 12 height 15
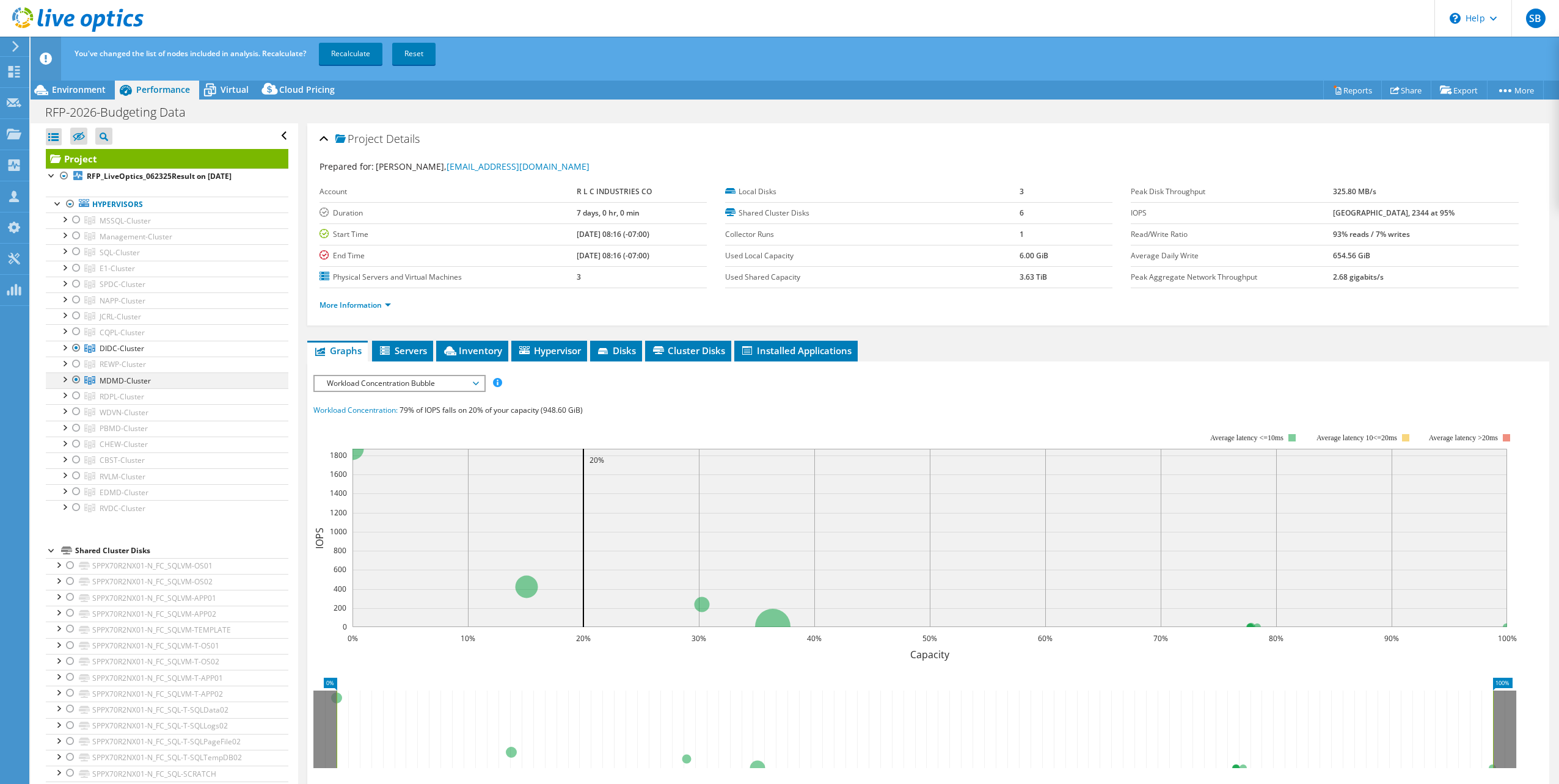
click at [76, 377] on div at bounding box center [76, 380] width 12 height 15
click at [344, 50] on link "Recalculate" at bounding box center [350, 54] width 63 height 22
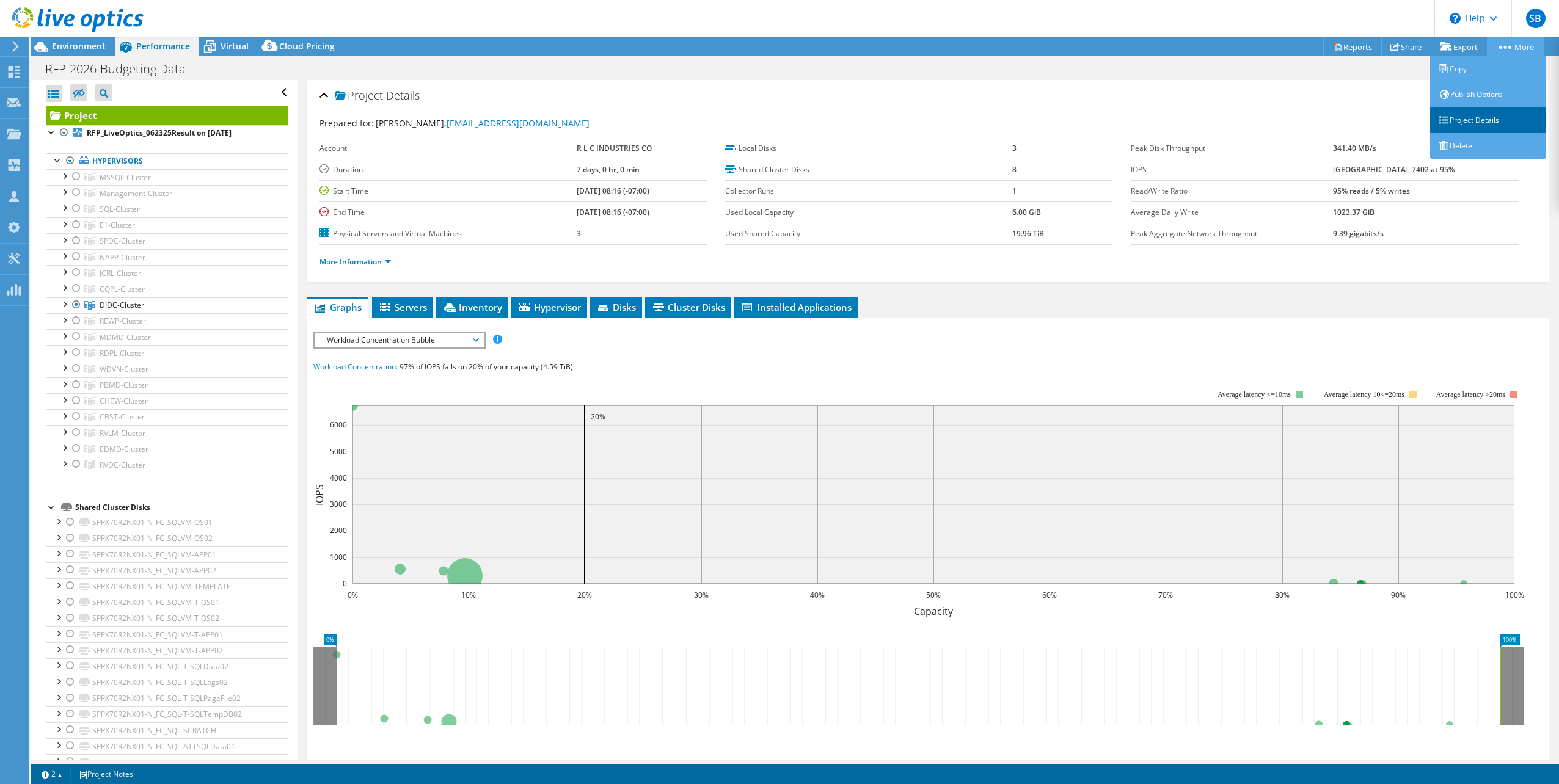
click at [1458, 114] on link "Project Details" at bounding box center [1488, 120] width 116 height 26
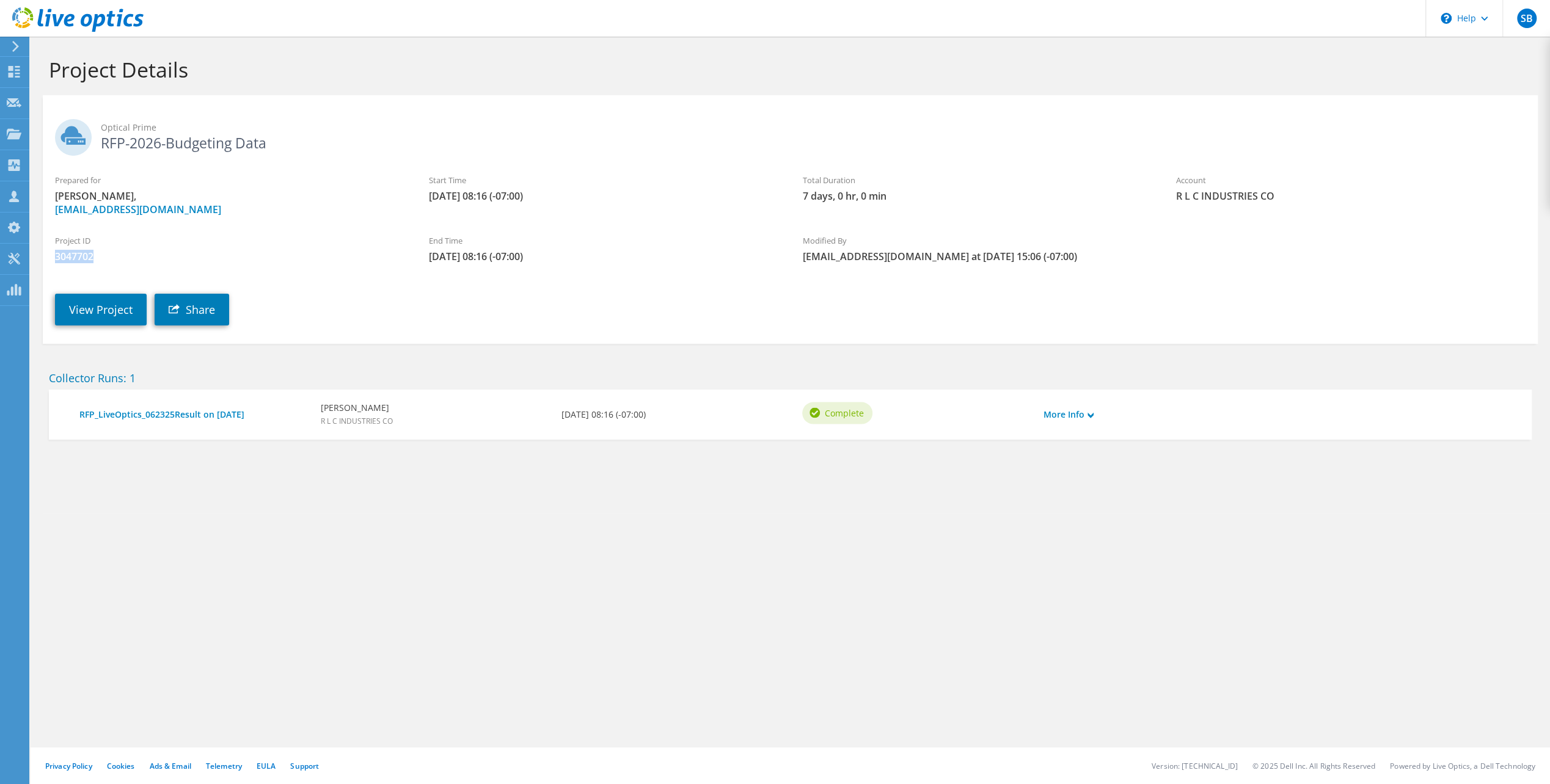
drag, startPoint x: 95, startPoint y: 259, endPoint x: 56, endPoint y: 257, distance: 39.1
click at [56, 257] on span "3047702" at bounding box center [230, 256] width 350 height 14
drag, startPoint x: 56, startPoint y: 257, endPoint x: 67, endPoint y: 255, distance: 11.2
copy span "3047702"
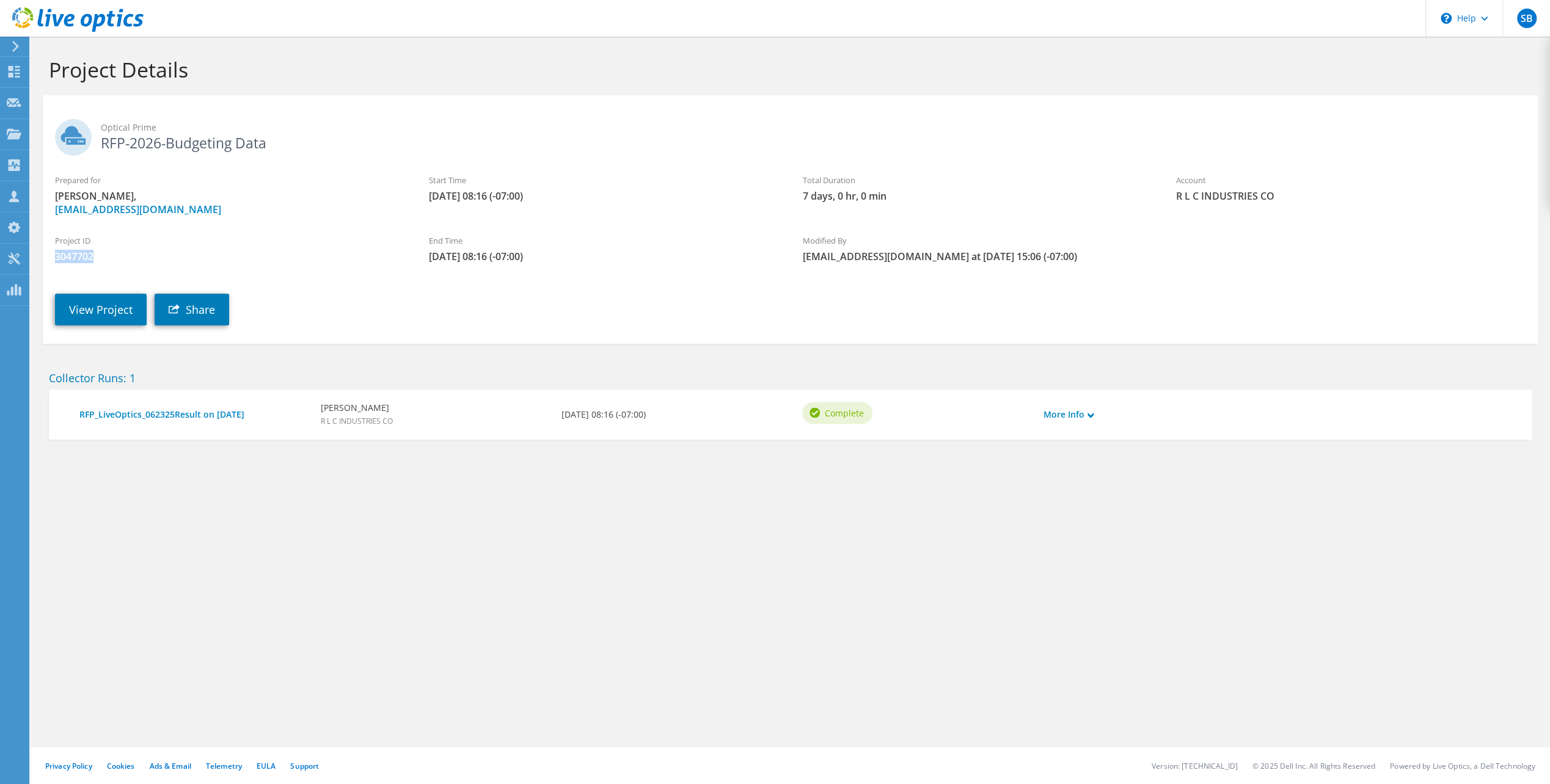
copy span "3047702"
